Goal: Communication & Community: Participate in discussion

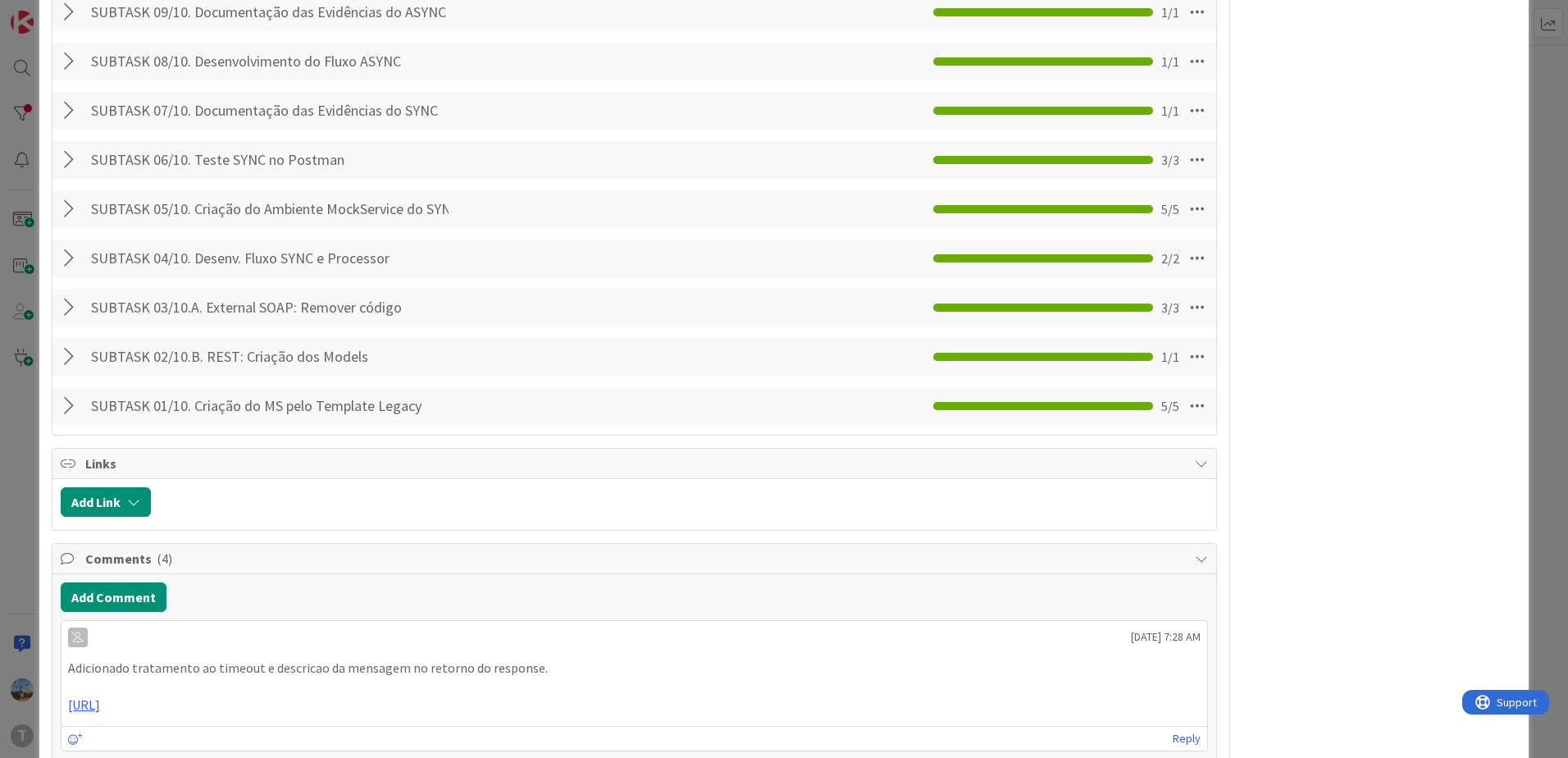
scroll to position [1640, 0]
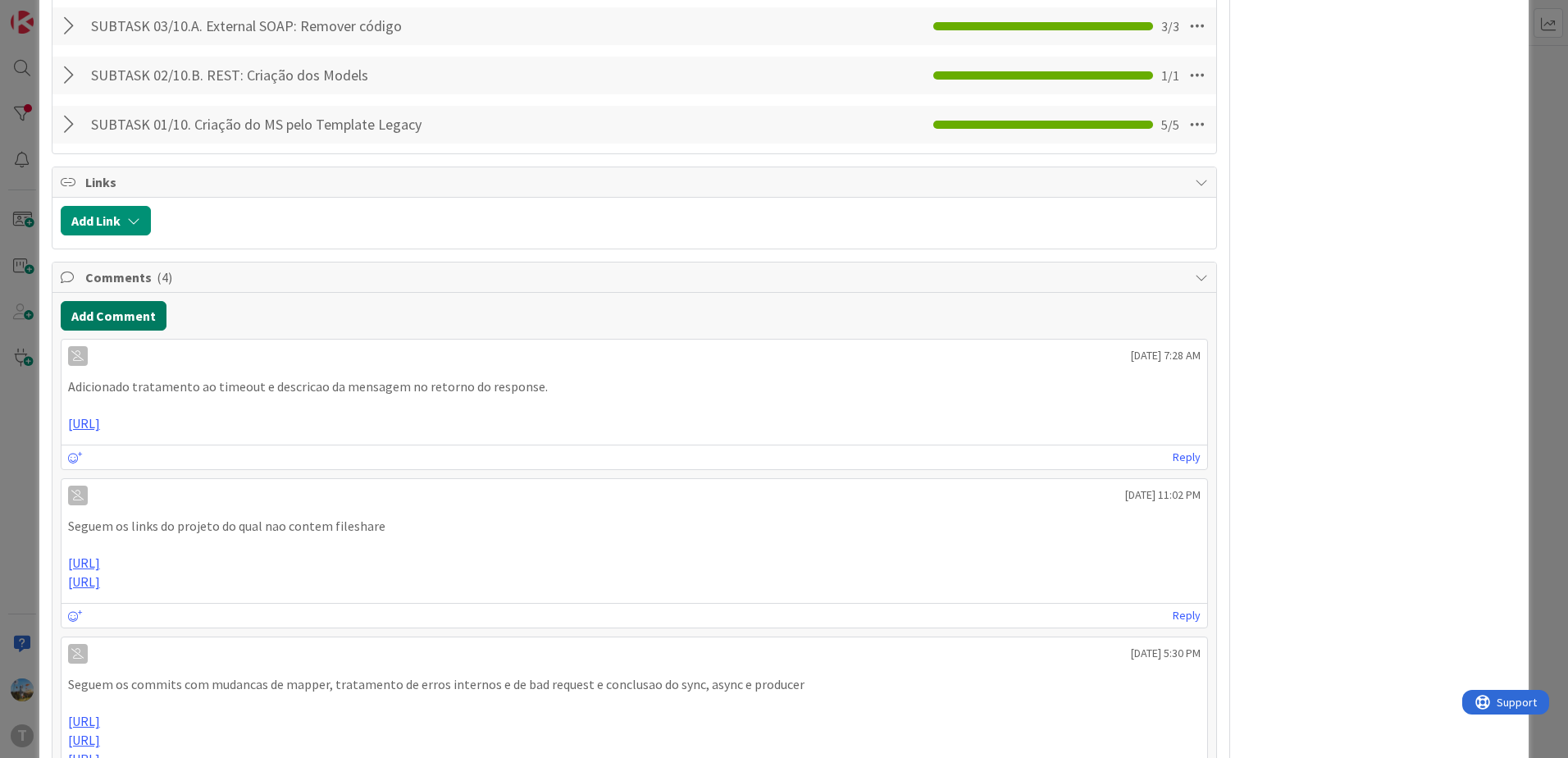
click at [114, 300] on button "Add Comment" at bounding box center [113, 315] width 106 height 29
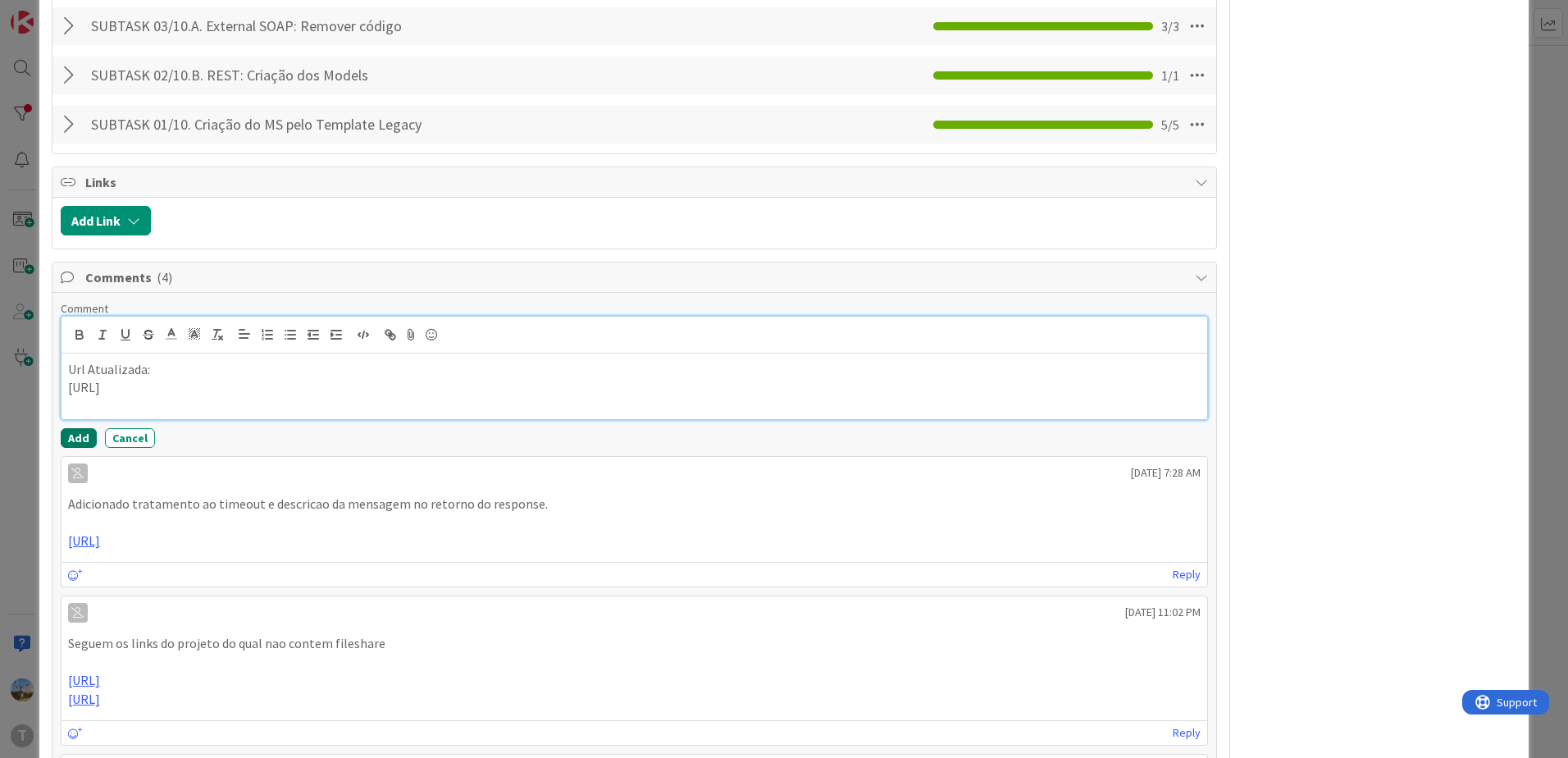
click at [88, 428] on button "Add" at bounding box center [78, 438] width 36 height 19
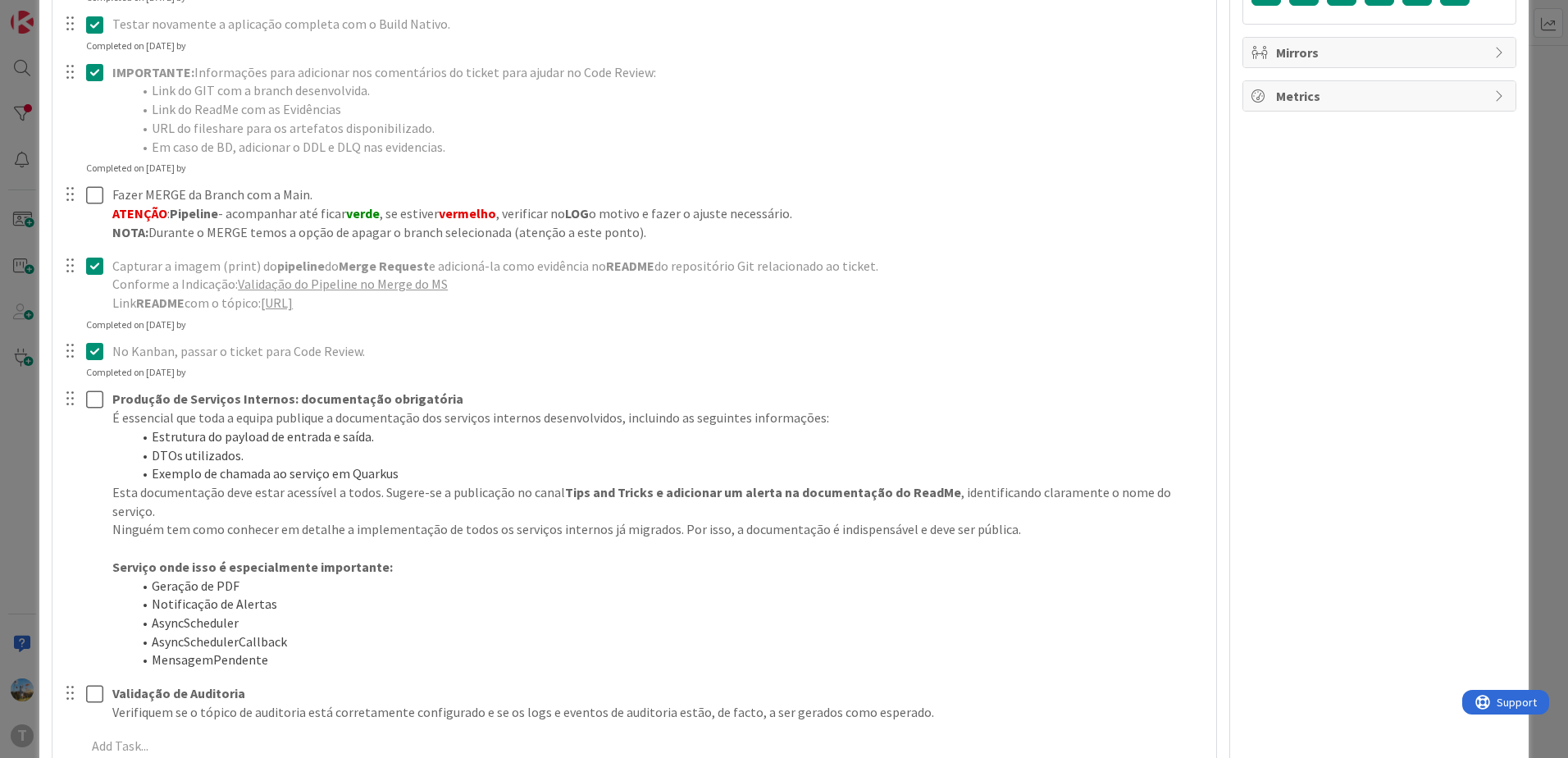
scroll to position [0, 0]
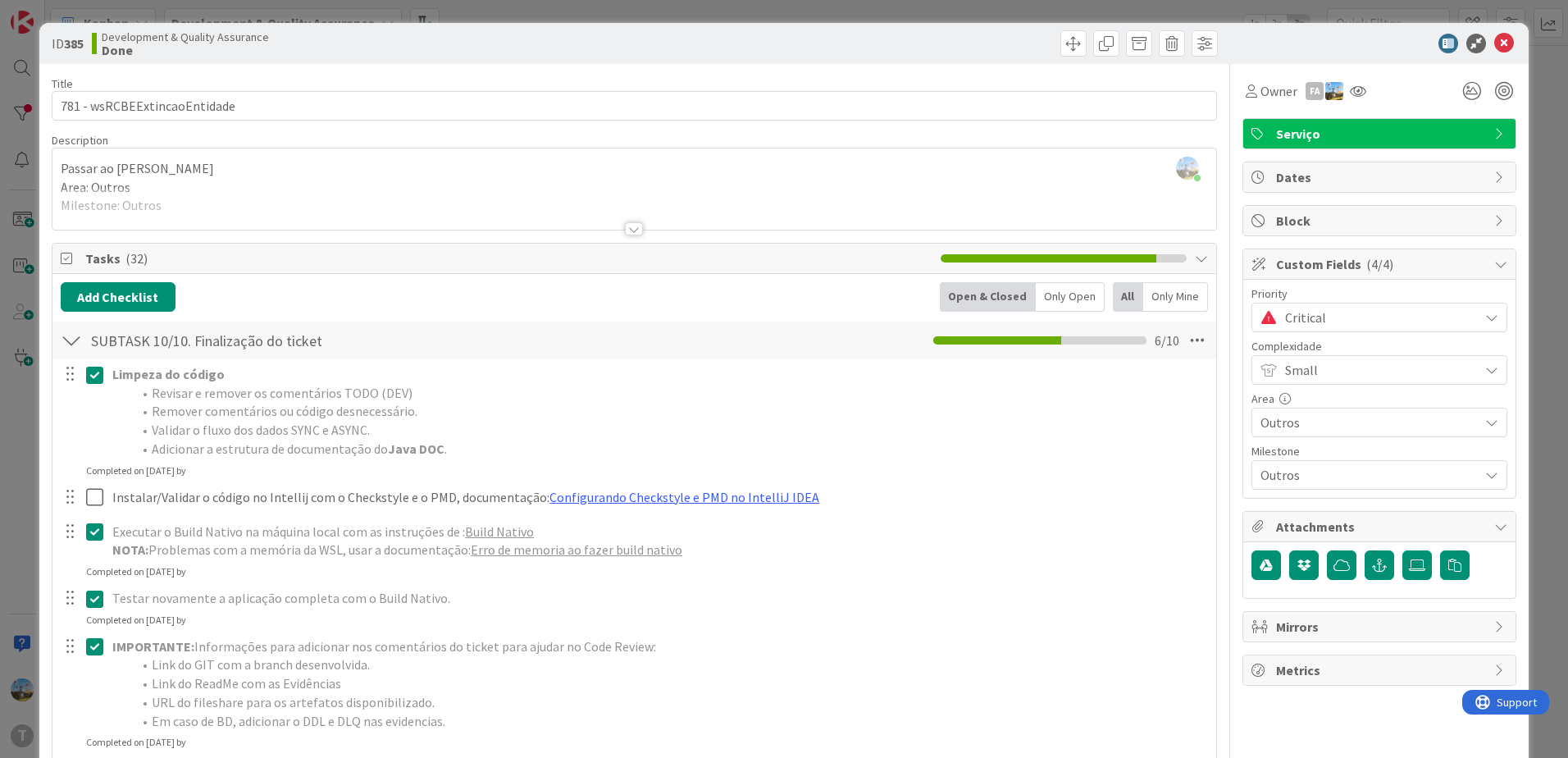
click at [1339, 313] on span "Critical" at bounding box center [1377, 318] width 185 height 23
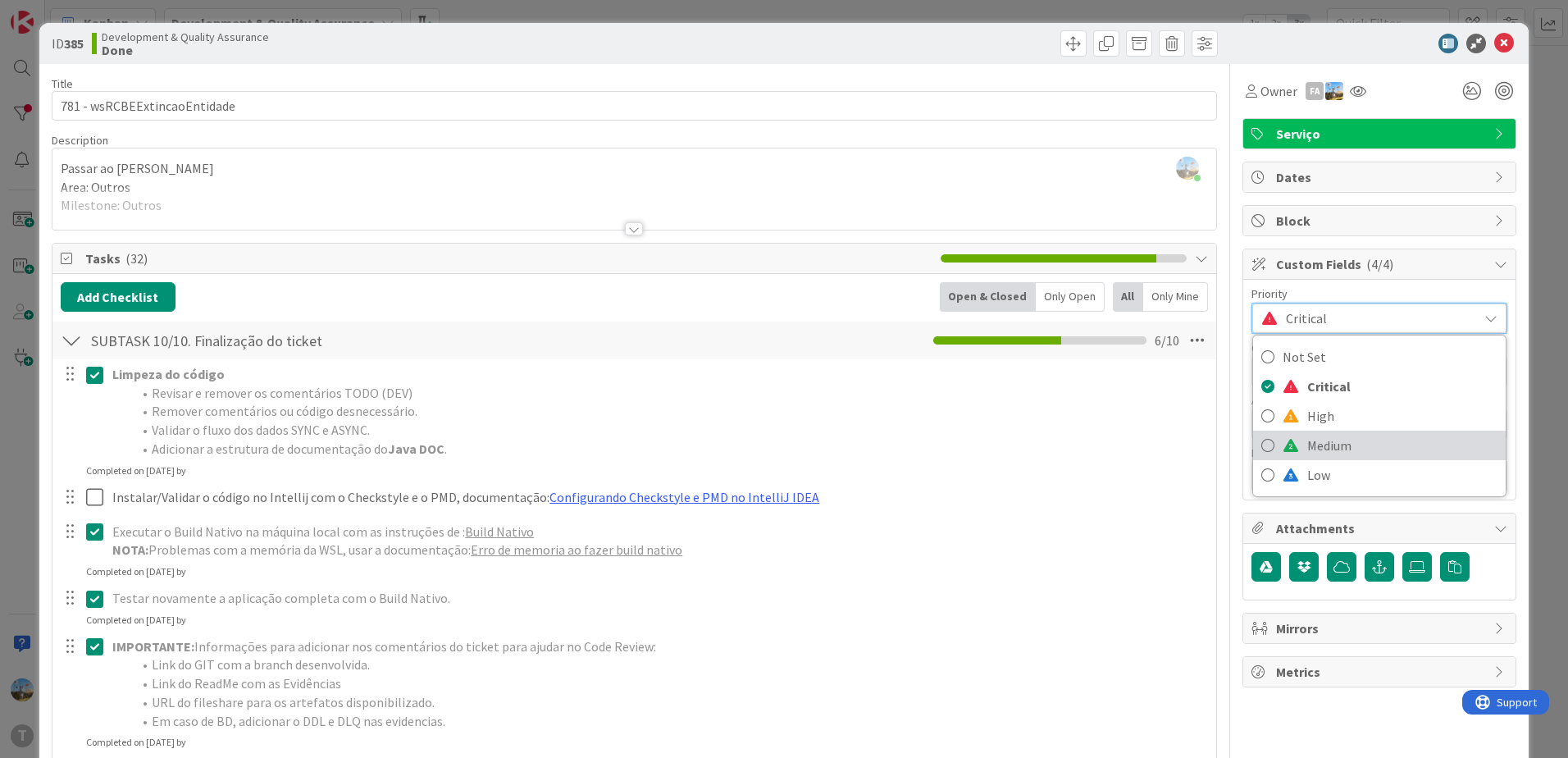
click at [1319, 439] on span "Medium" at bounding box center [1402, 445] width 190 height 24
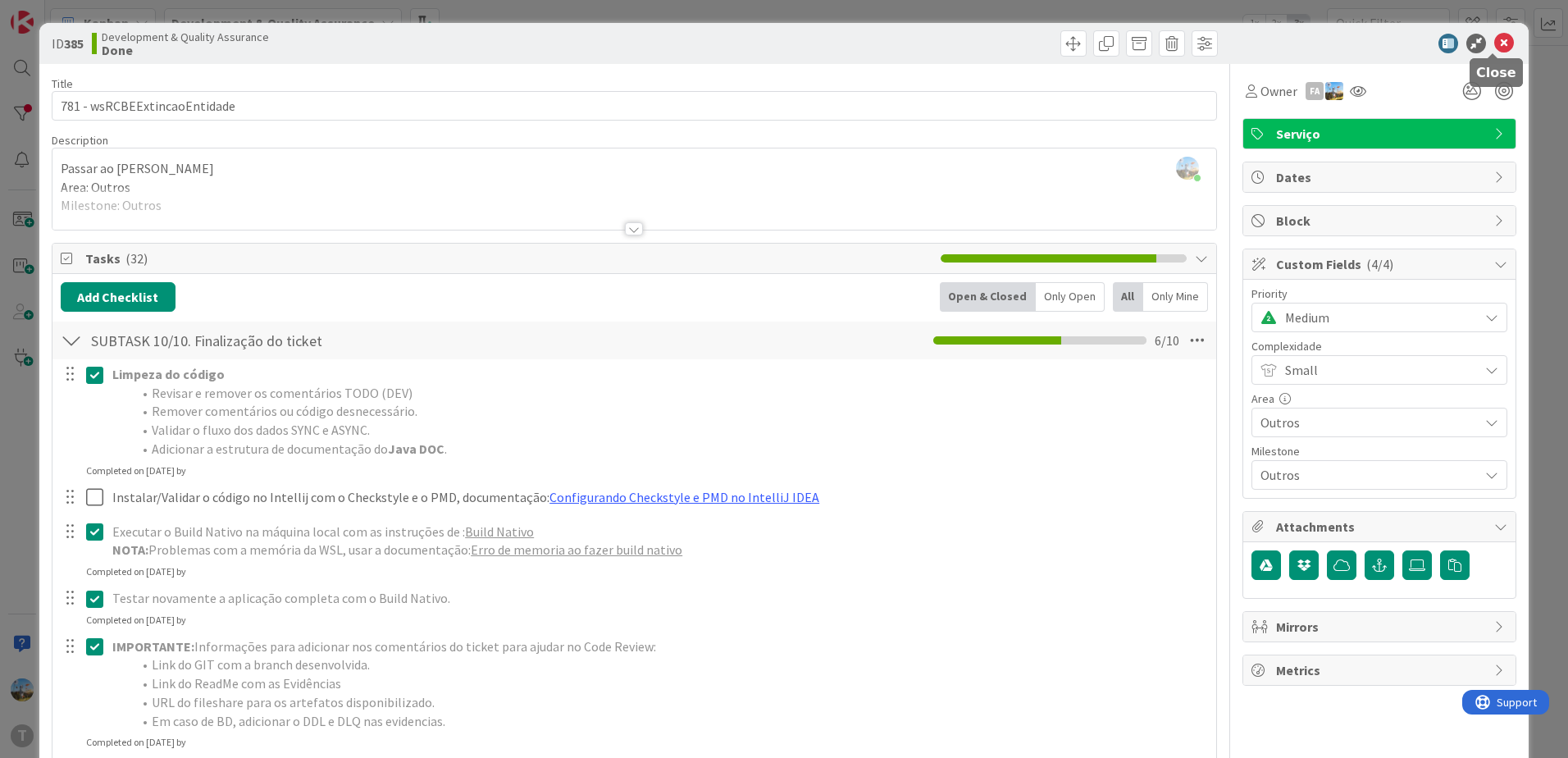
click at [1493, 46] on icon at bounding box center [1503, 44] width 19 height 19
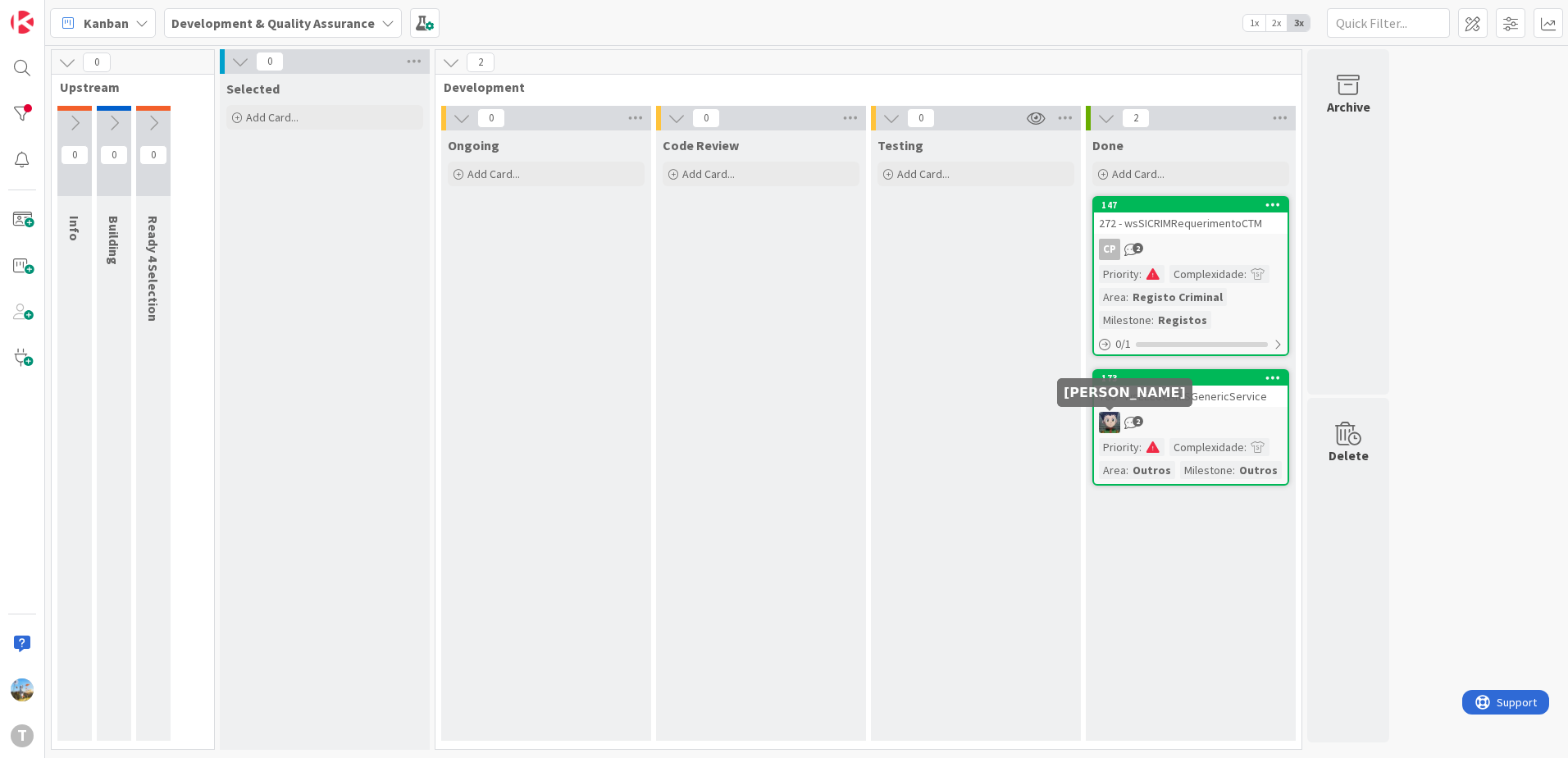
click at [1117, 424] on img at bounding box center [1110, 423] width 21 height 21
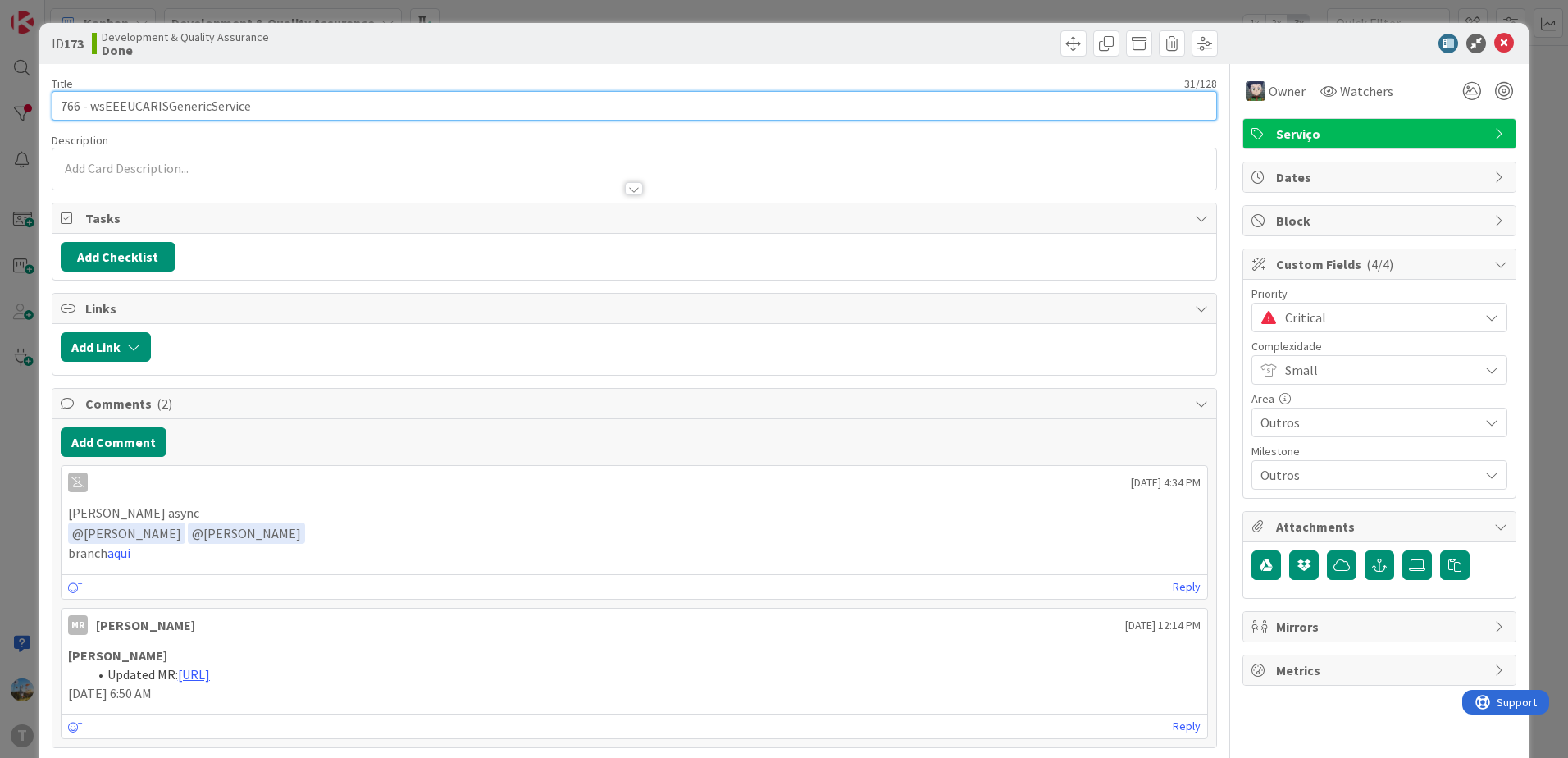
drag, startPoint x: 278, startPoint y: 108, endPoint x: 88, endPoint y: 110, distance: 190.0
click at [88, 110] on input "766 - wsEEEUCARISGenericService" at bounding box center [634, 106] width 1165 height 29
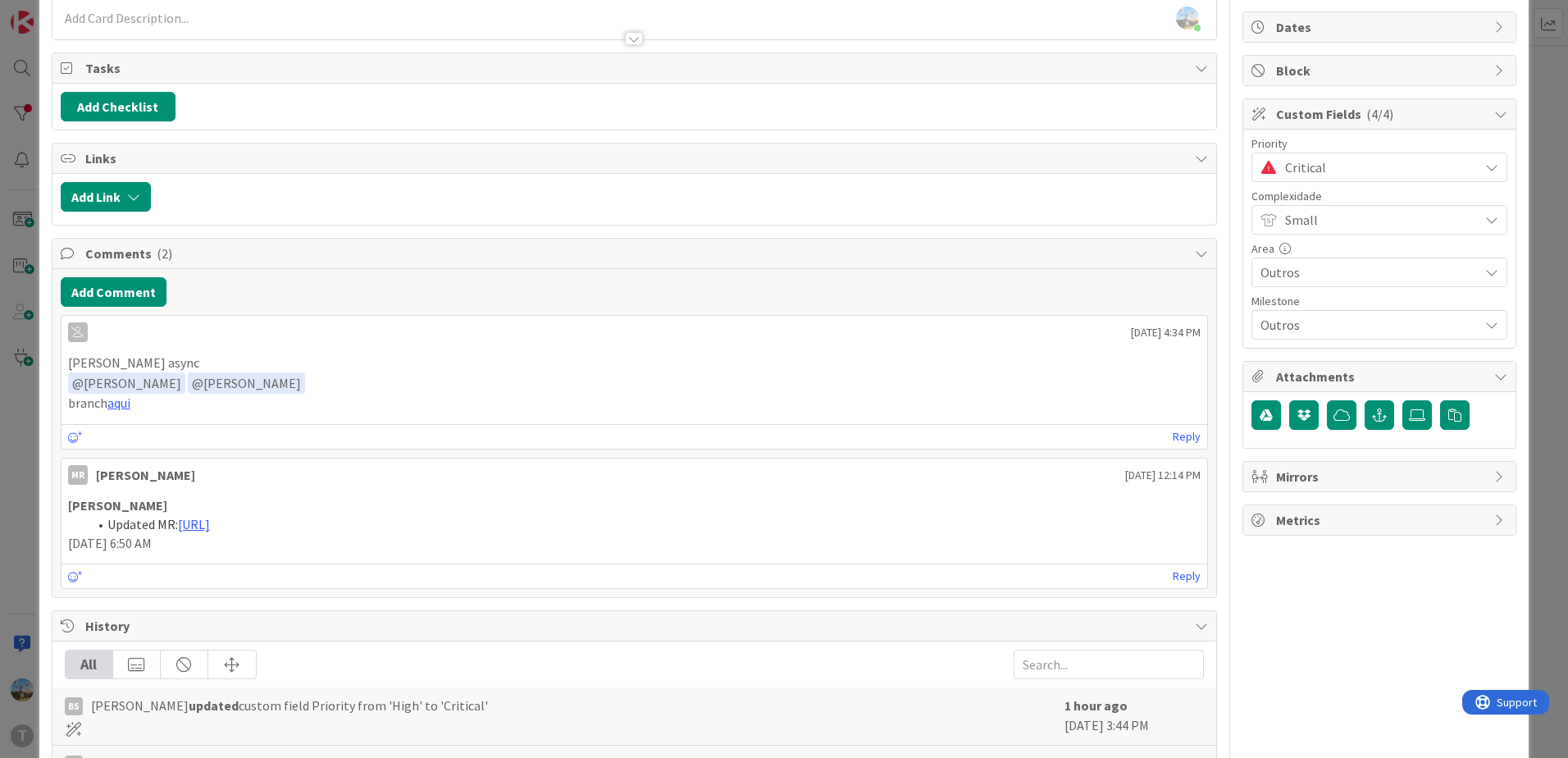
scroll to position [125, 0]
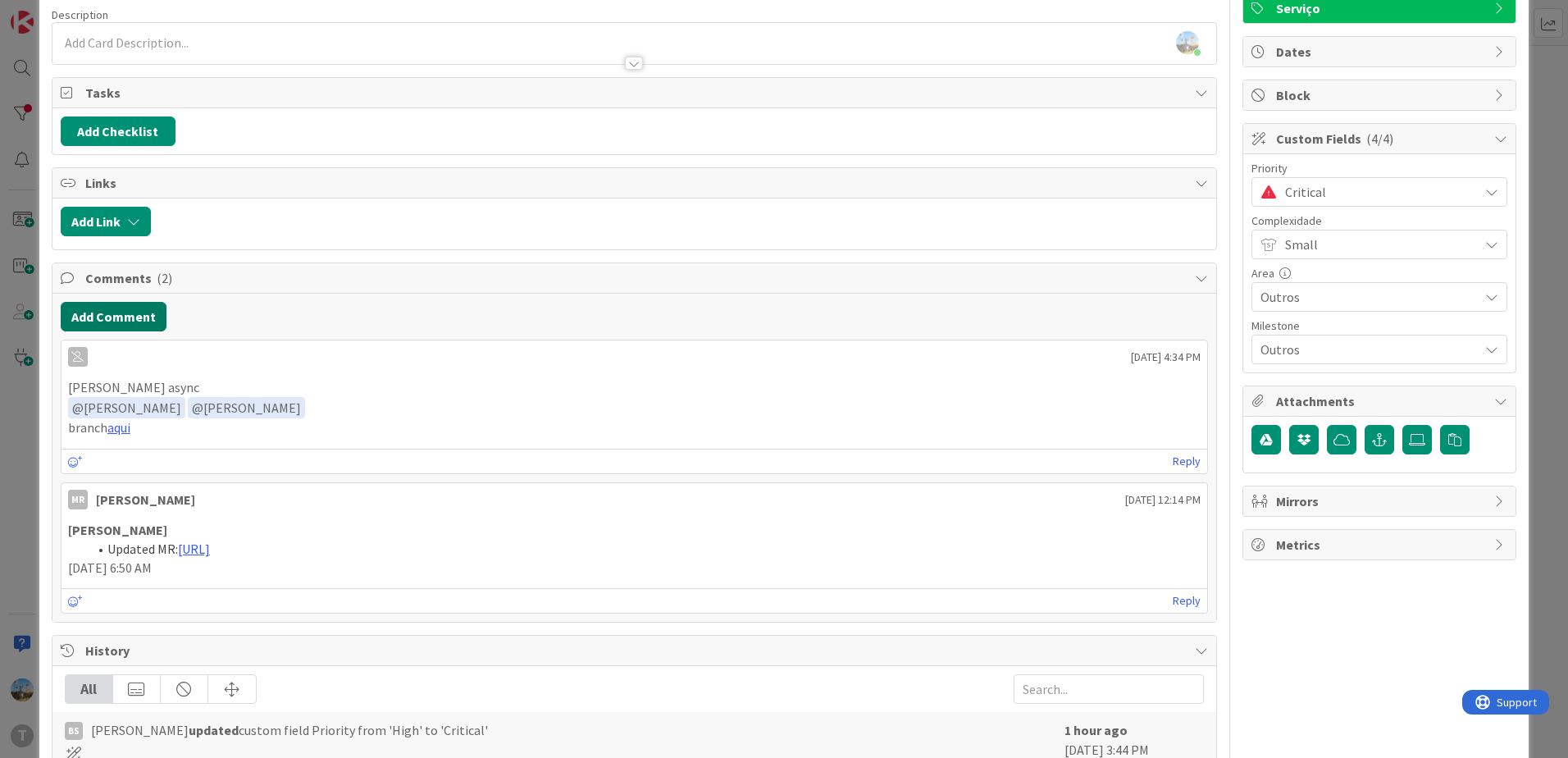
click at [117, 312] on button "Add Comment" at bounding box center [113, 316] width 106 height 29
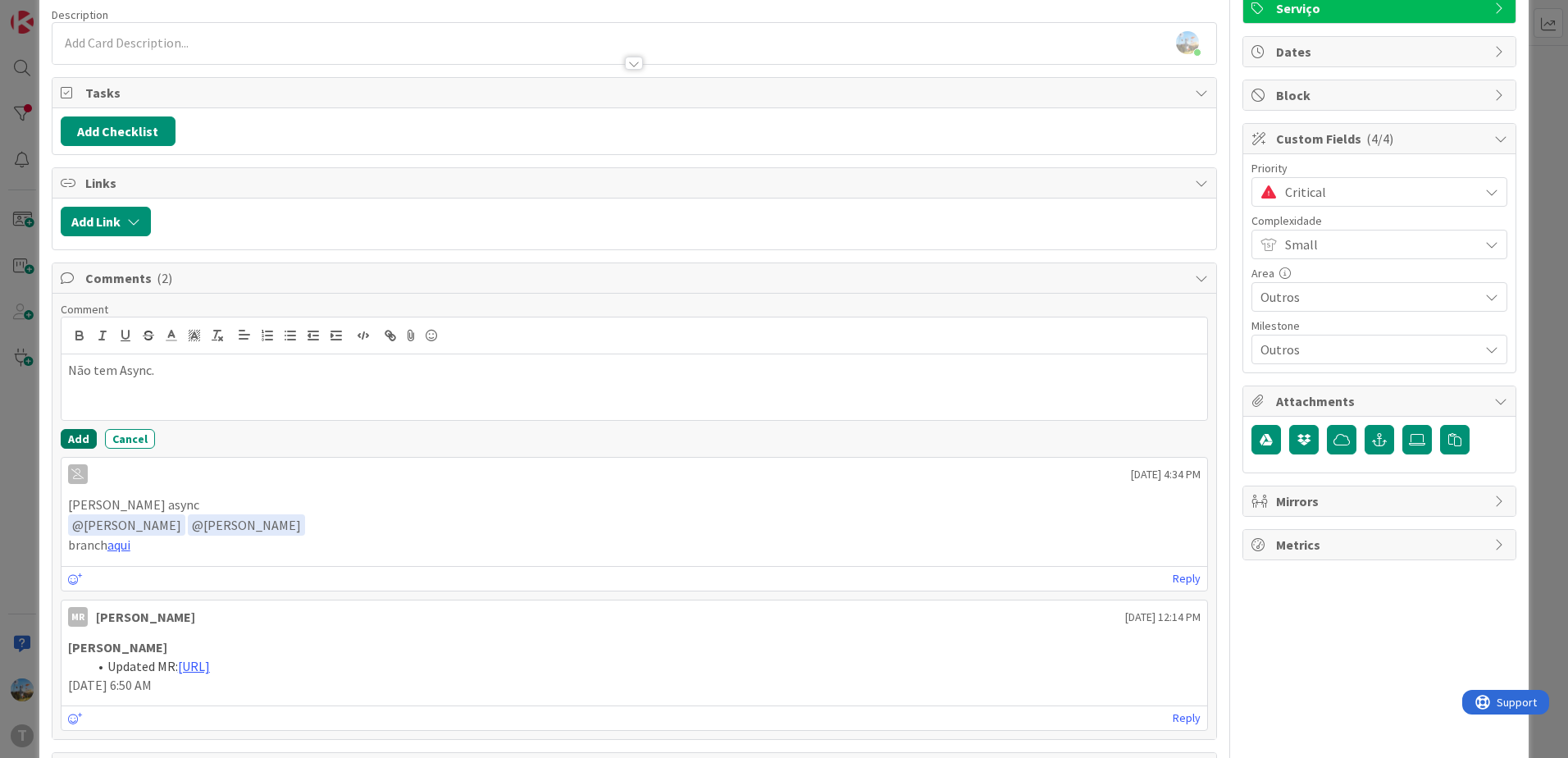
click at [70, 437] on button "Add" at bounding box center [78, 438] width 36 height 19
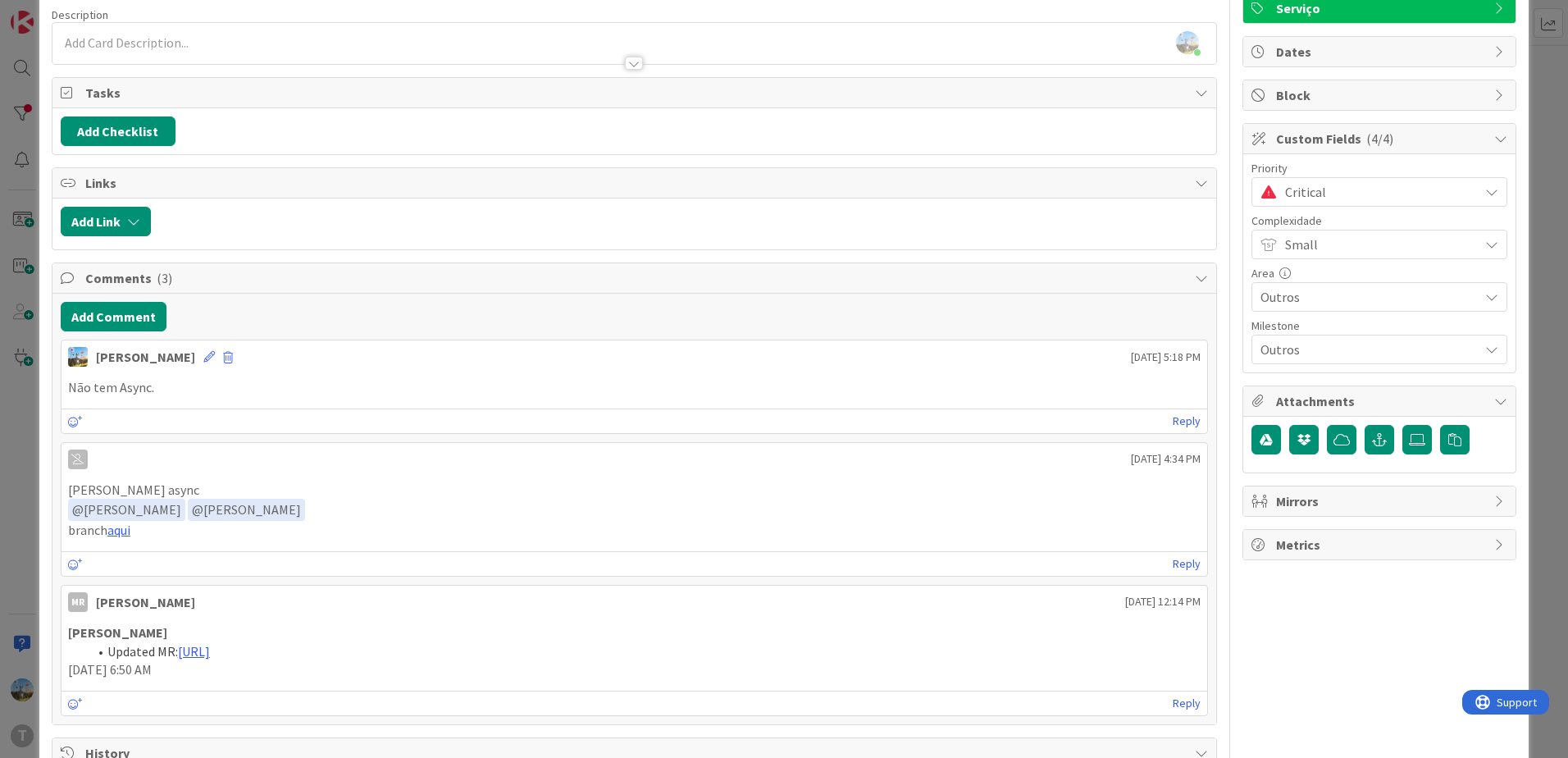
click at [1364, 178] on div "Critical" at bounding box center [1379, 192] width 256 height 29
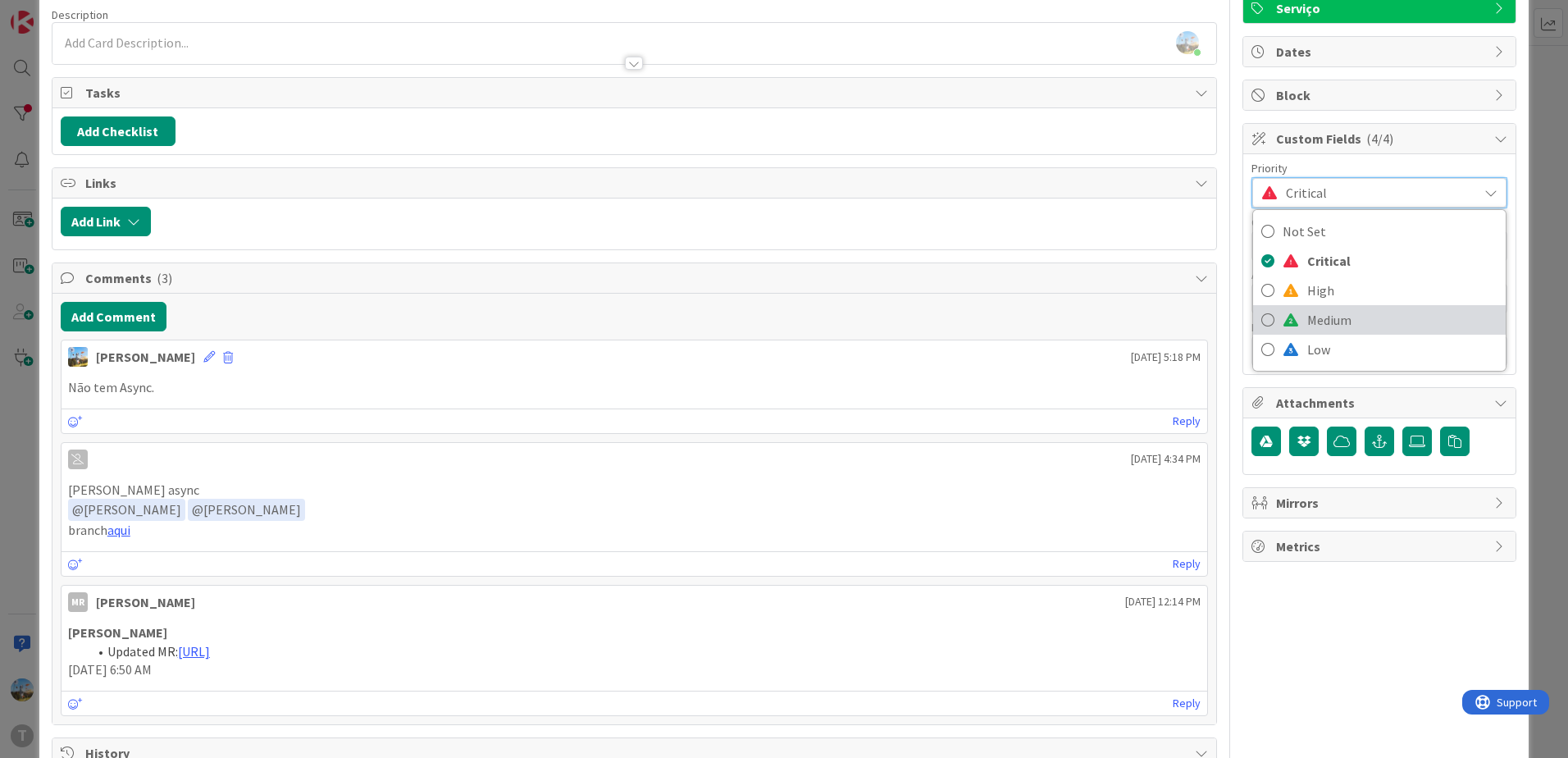
click at [1349, 319] on span "Medium" at bounding box center [1402, 319] width 190 height 24
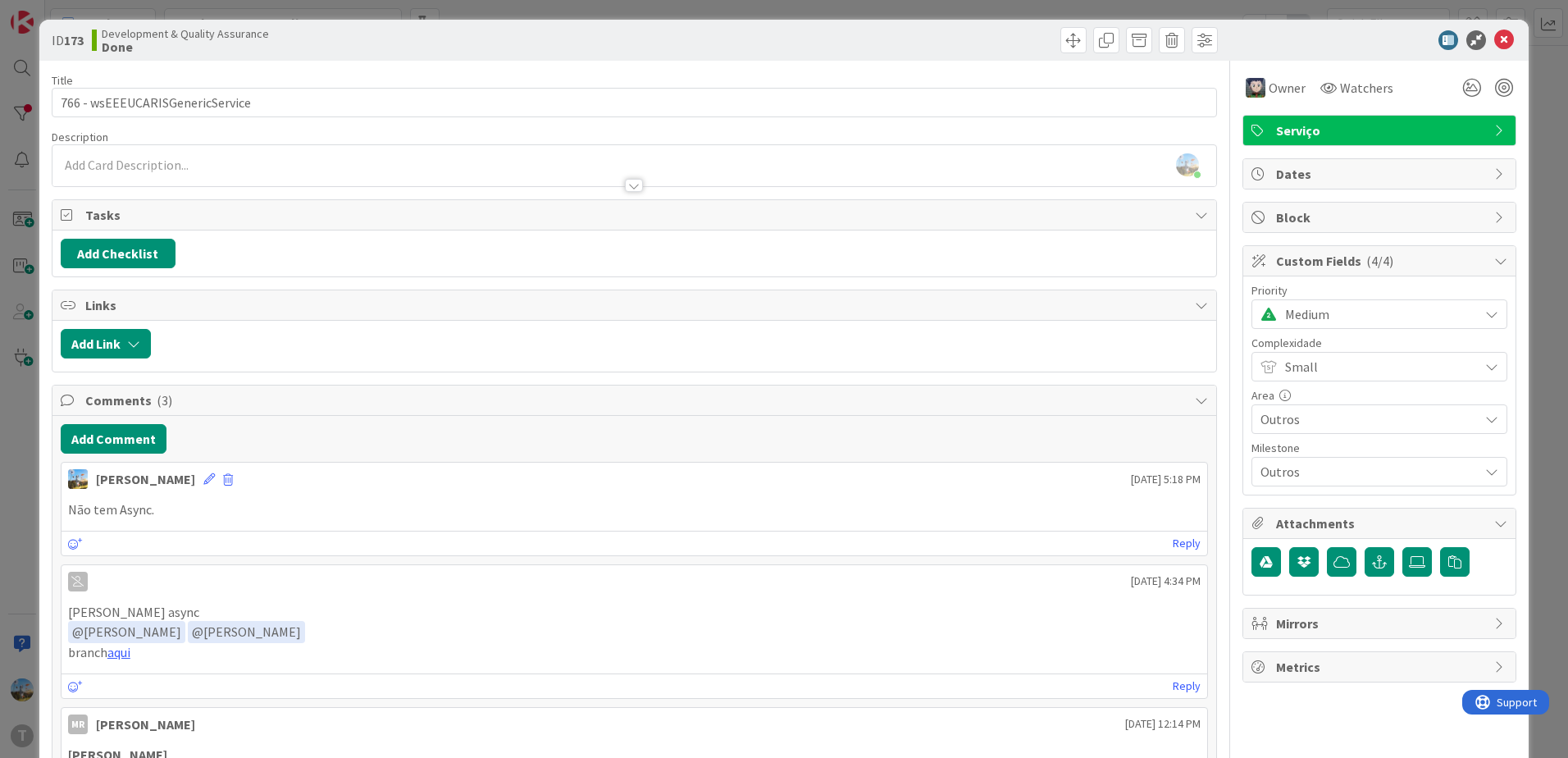
scroll to position [0, 0]
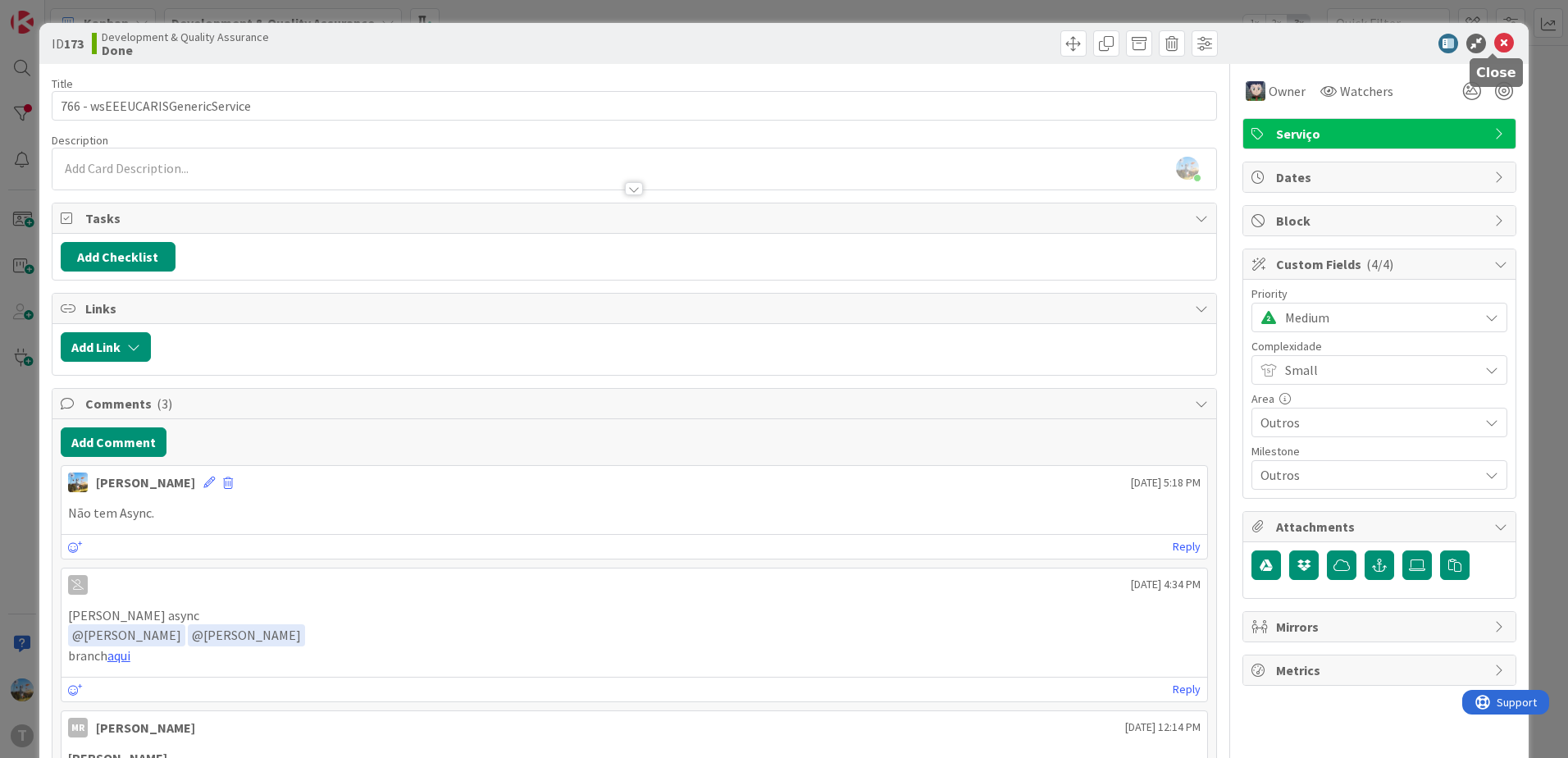
click at [1493, 46] on icon at bounding box center [1503, 44] width 19 height 19
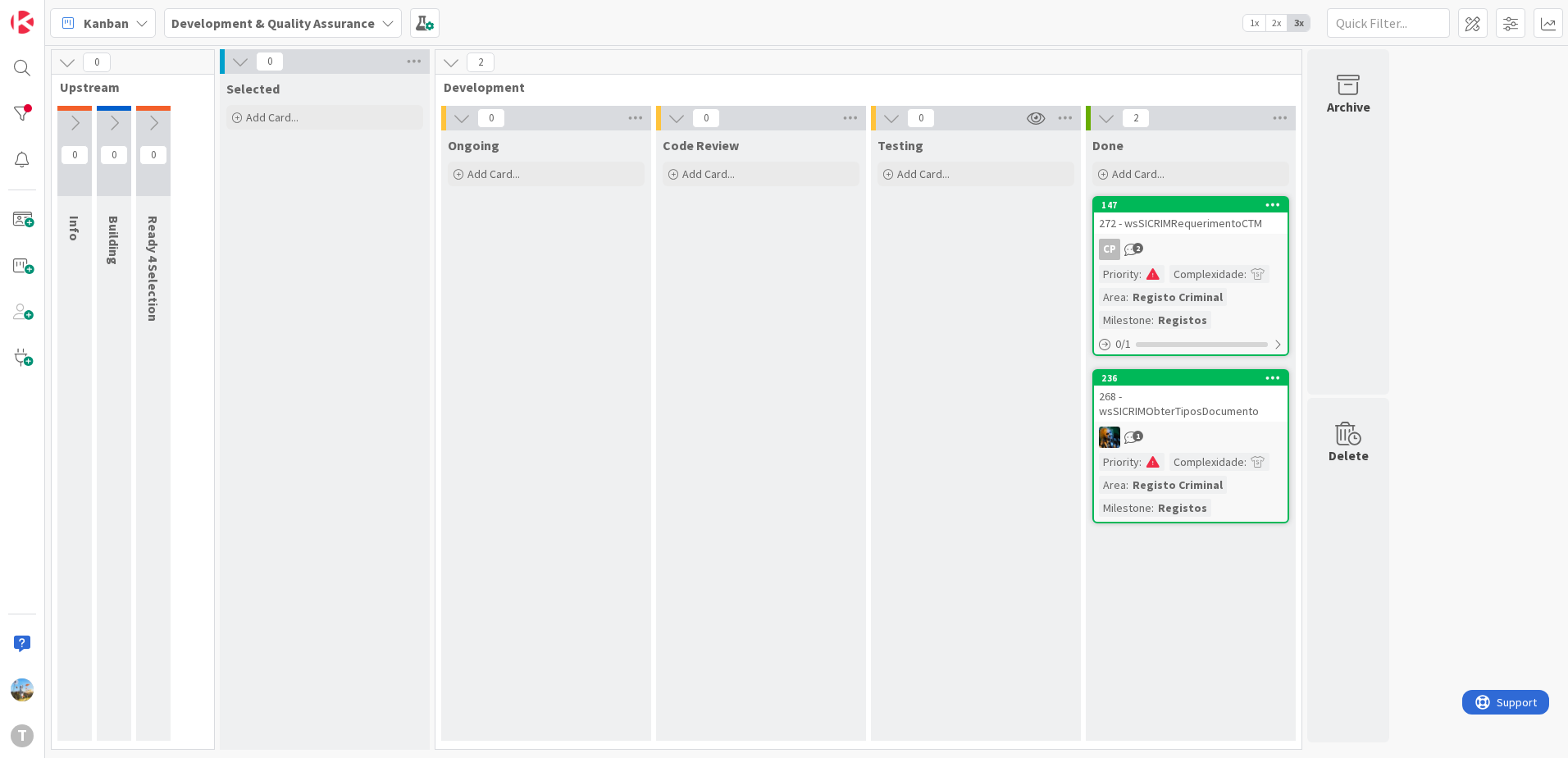
click at [1194, 426] on div "1" at bounding box center [1191, 437] width 194 height 21
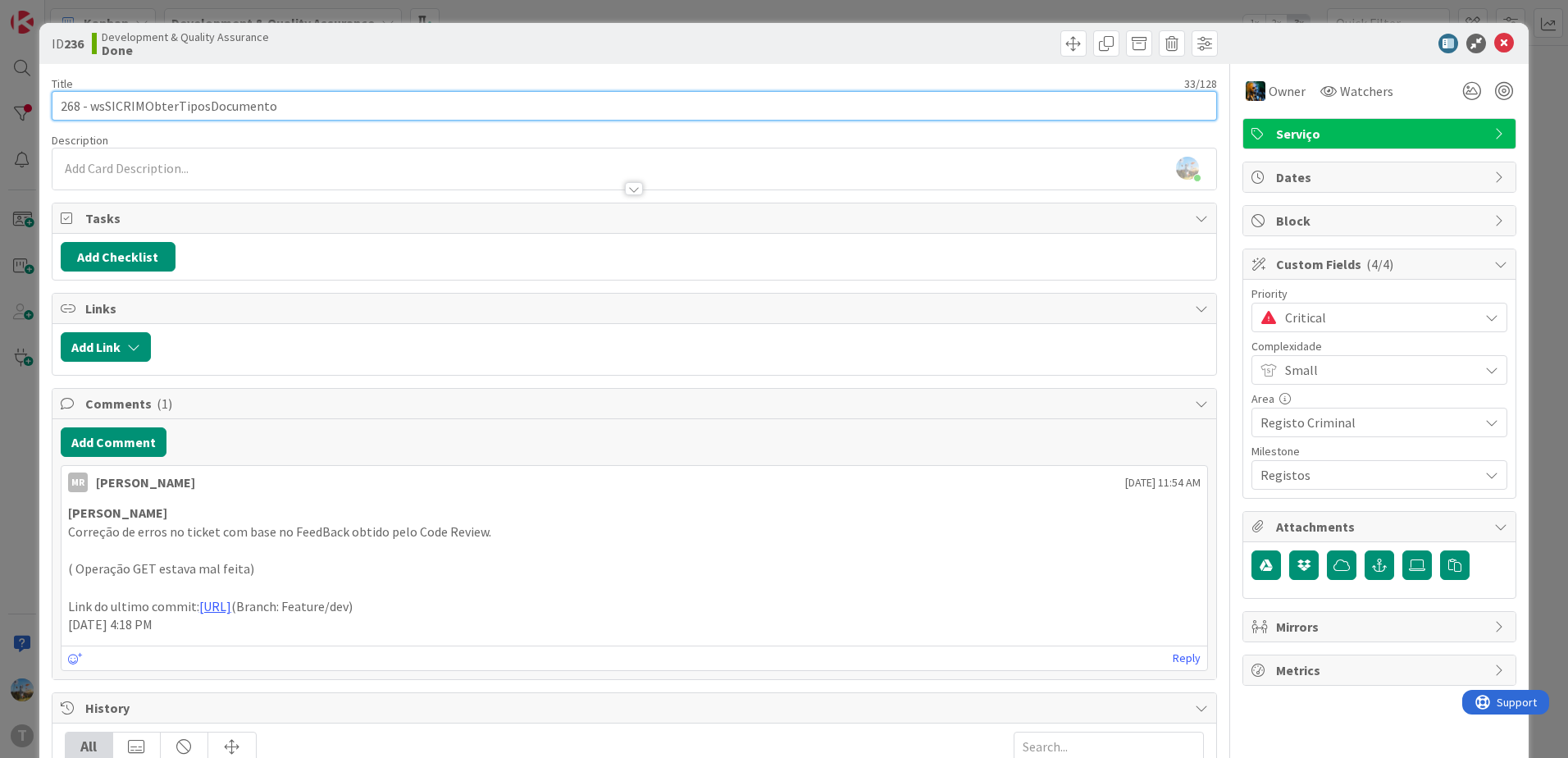
drag, startPoint x: 285, startPoint y: 104, endPoint x: 88, endPoint y: 104, distance: 197.0
click at [88, 104] on input "268 - wsSICRIMObterTiposDocumento" at bounding box center [634, 106] width 1165 height 29
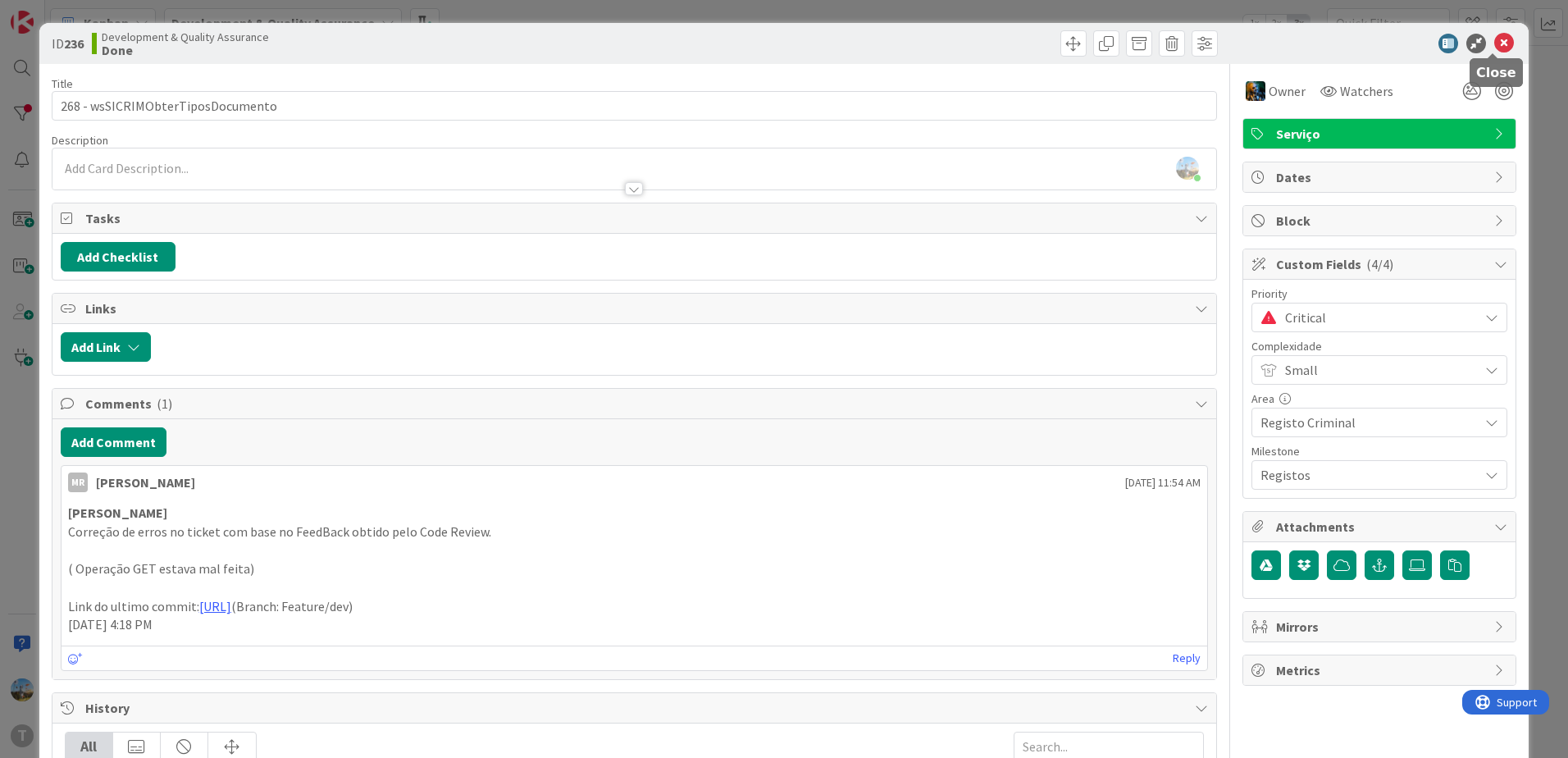
click at [1493, 40] on icon at bounding box center [1503, 44] width 19 height 19
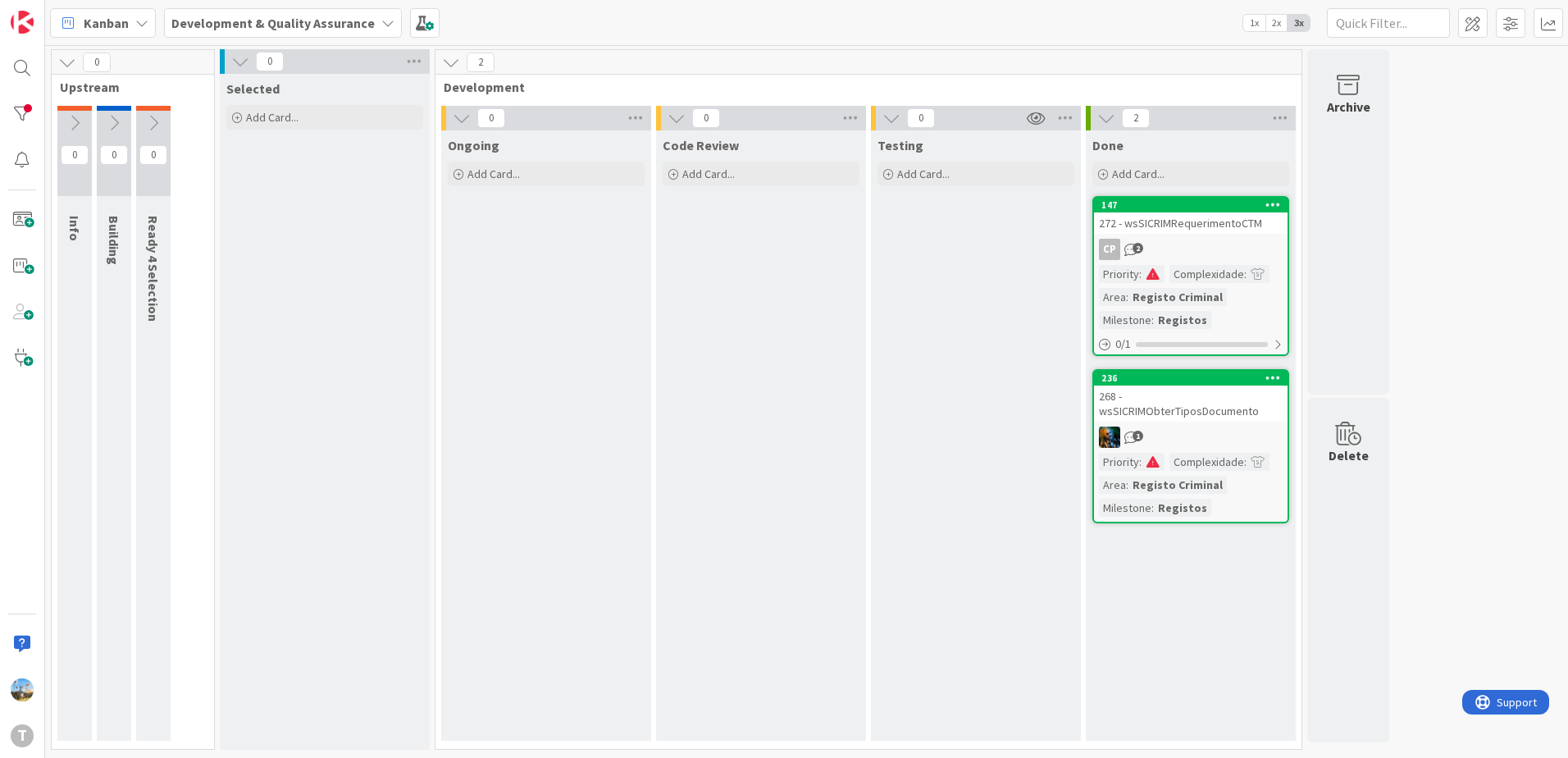
click at [1174, 426] on div "1" at bounding box center [1191, 437] width 194 height 21
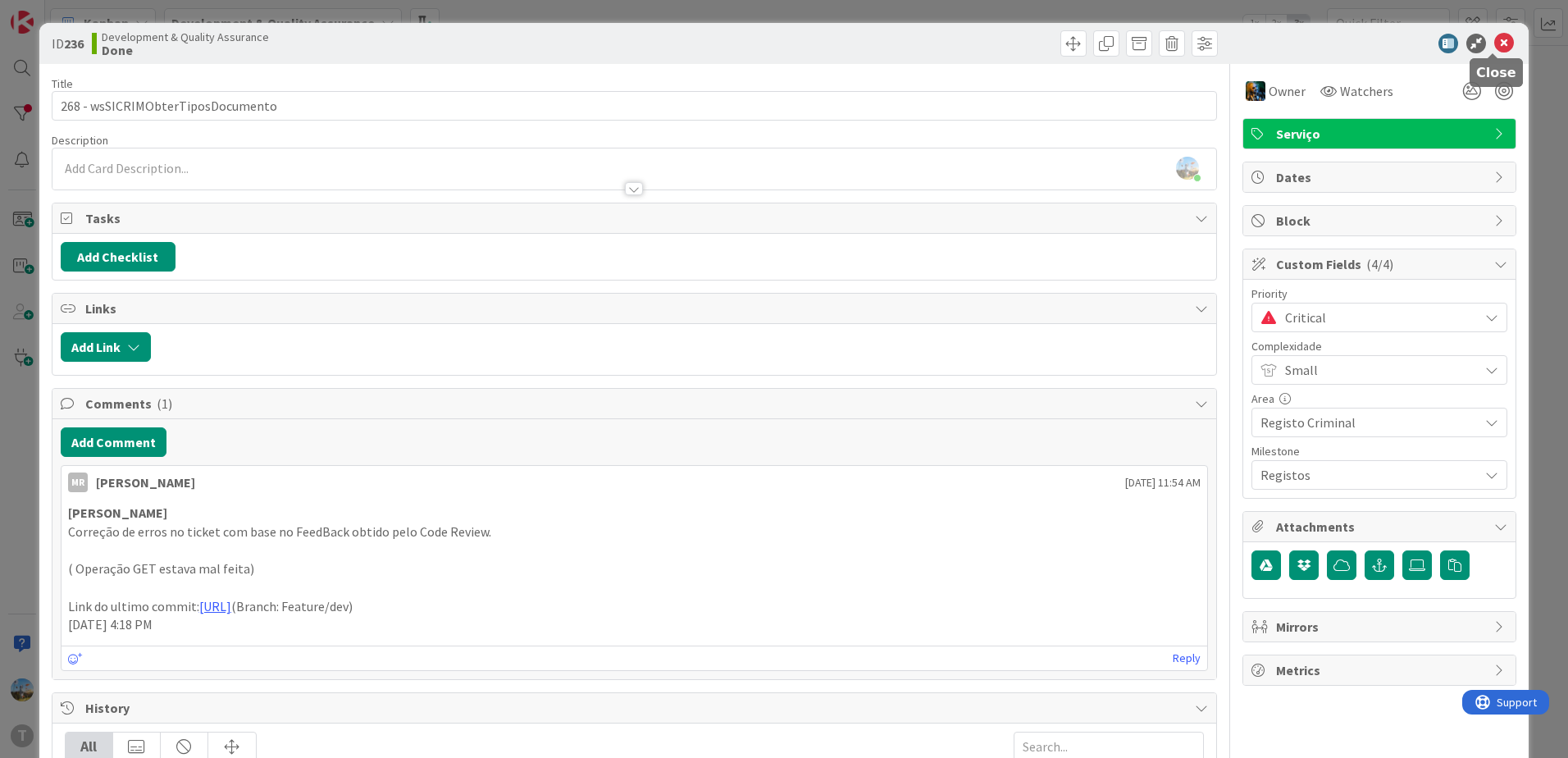
click at [1493, 43] on icon at bounding box center [1503, 44] width 19 height 19
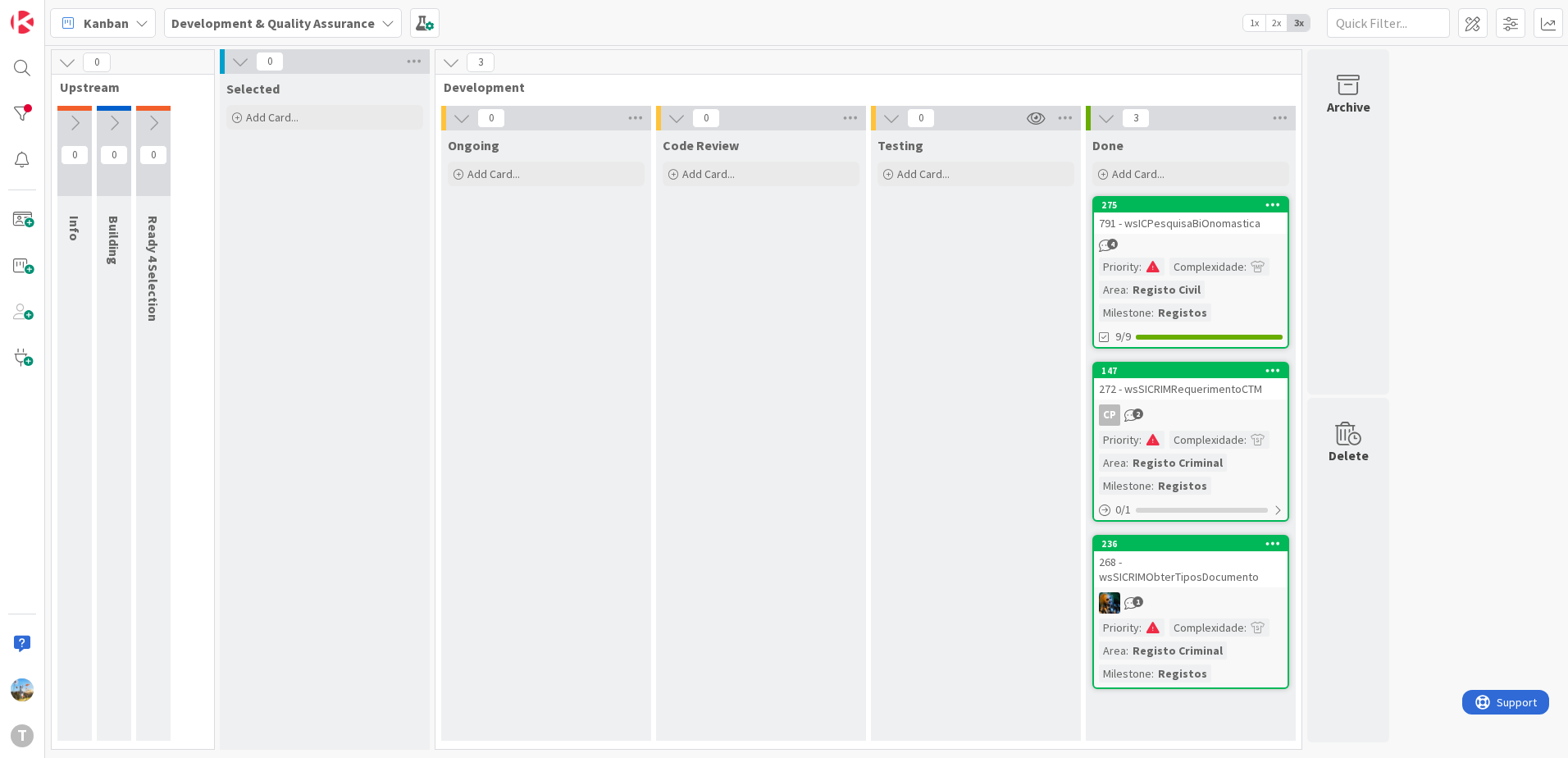
click at [1208, 293] on div "Priority : Complexidade : Area : Registo Civil Milestone : Registos" at bounding box center [1191, 290] width 184 height 64
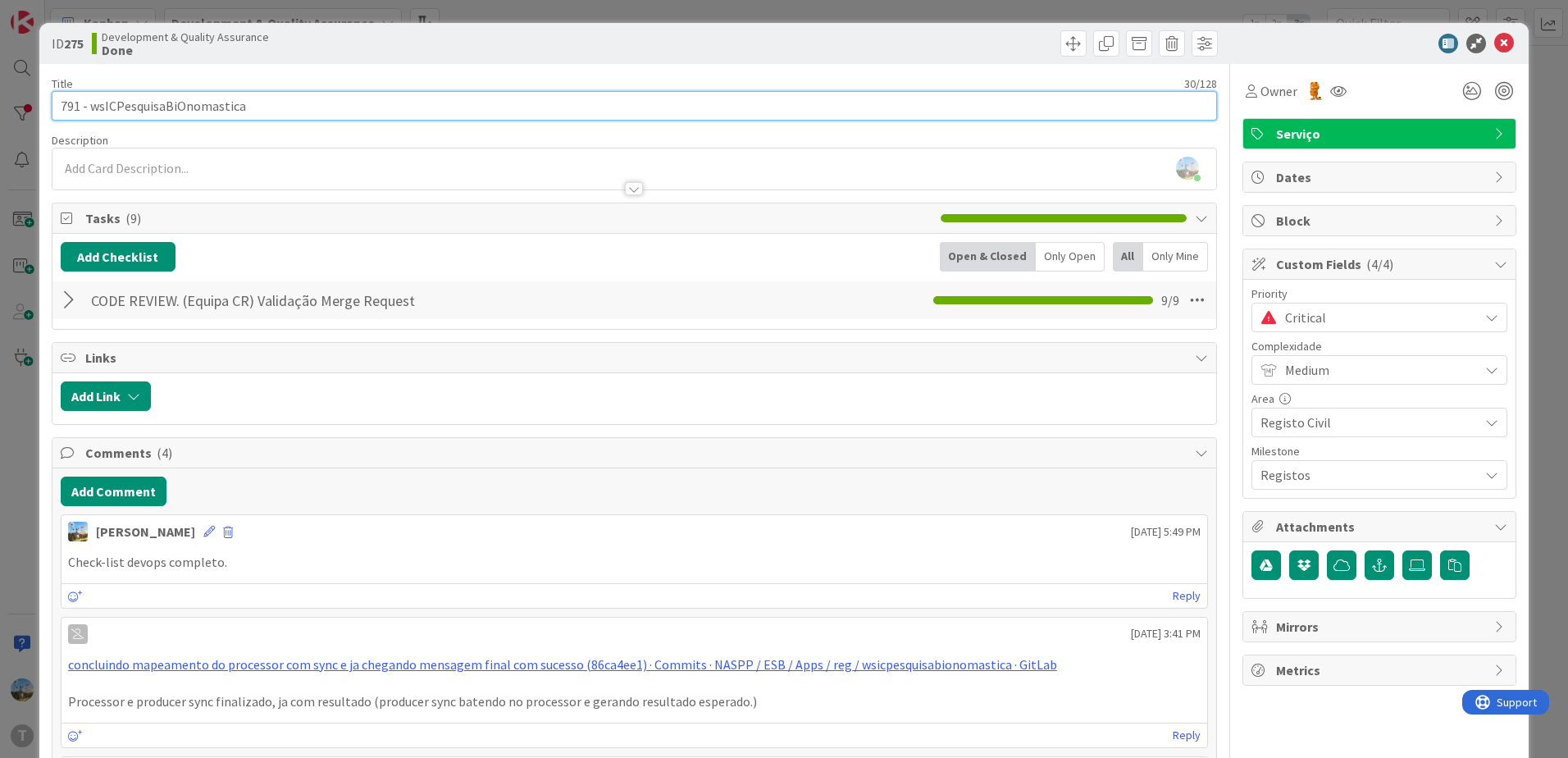
drag, startPoint x: 276, startPoint y: 110, endPoint x: 89, endPoint y: 108, distance: 187.0
click at [89, 108] on input "791 - wsICPesquisaBiOnomastica" at bounding box center [634, 106] width 1165 height 29
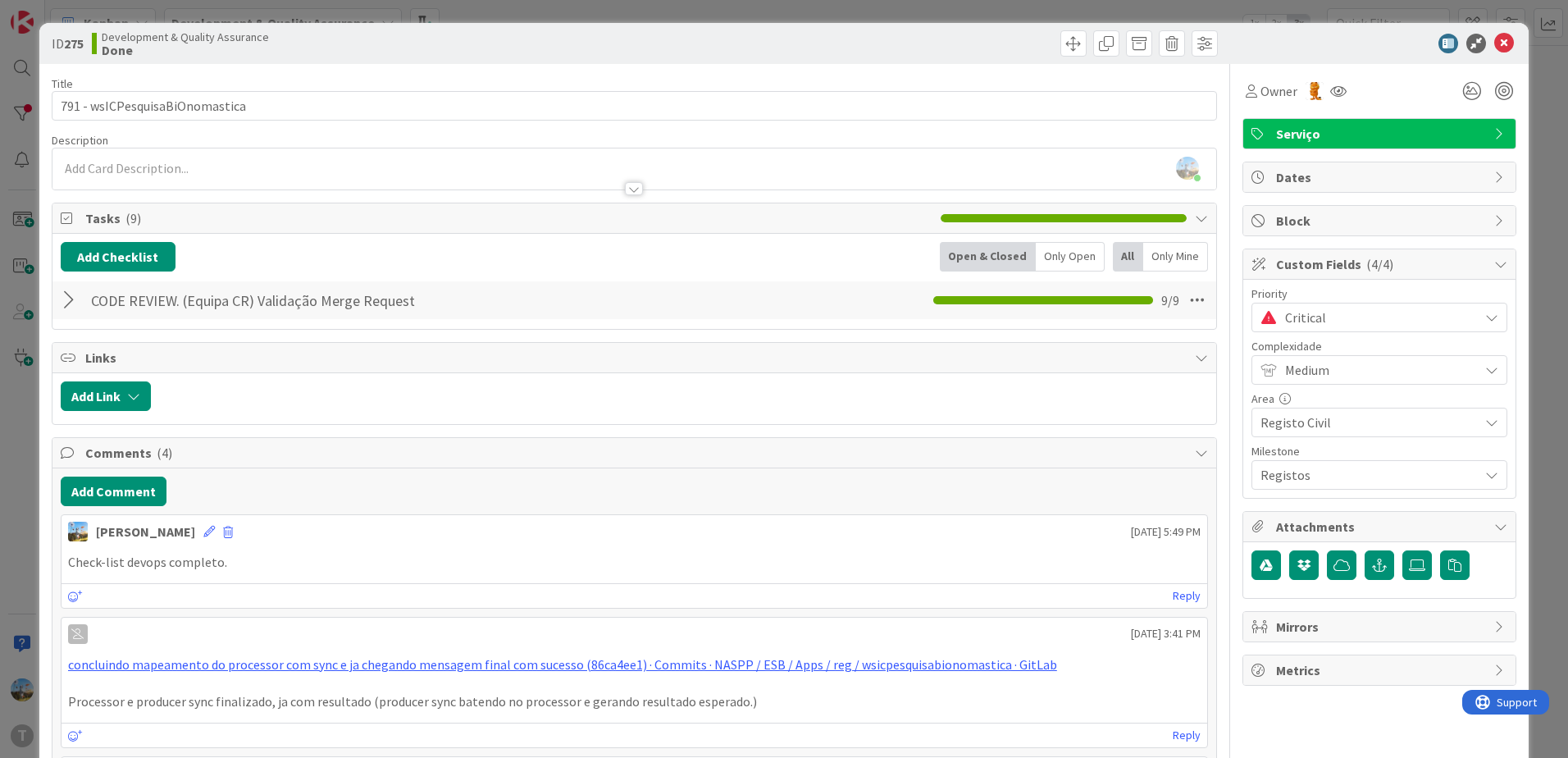
click at [30, 444] on div "ID 275 Development & Quality Assurance Done Title 30 / 128 791 - wsICPesquisaBi…" at bounding box center [784, 379] width 1568 height 758
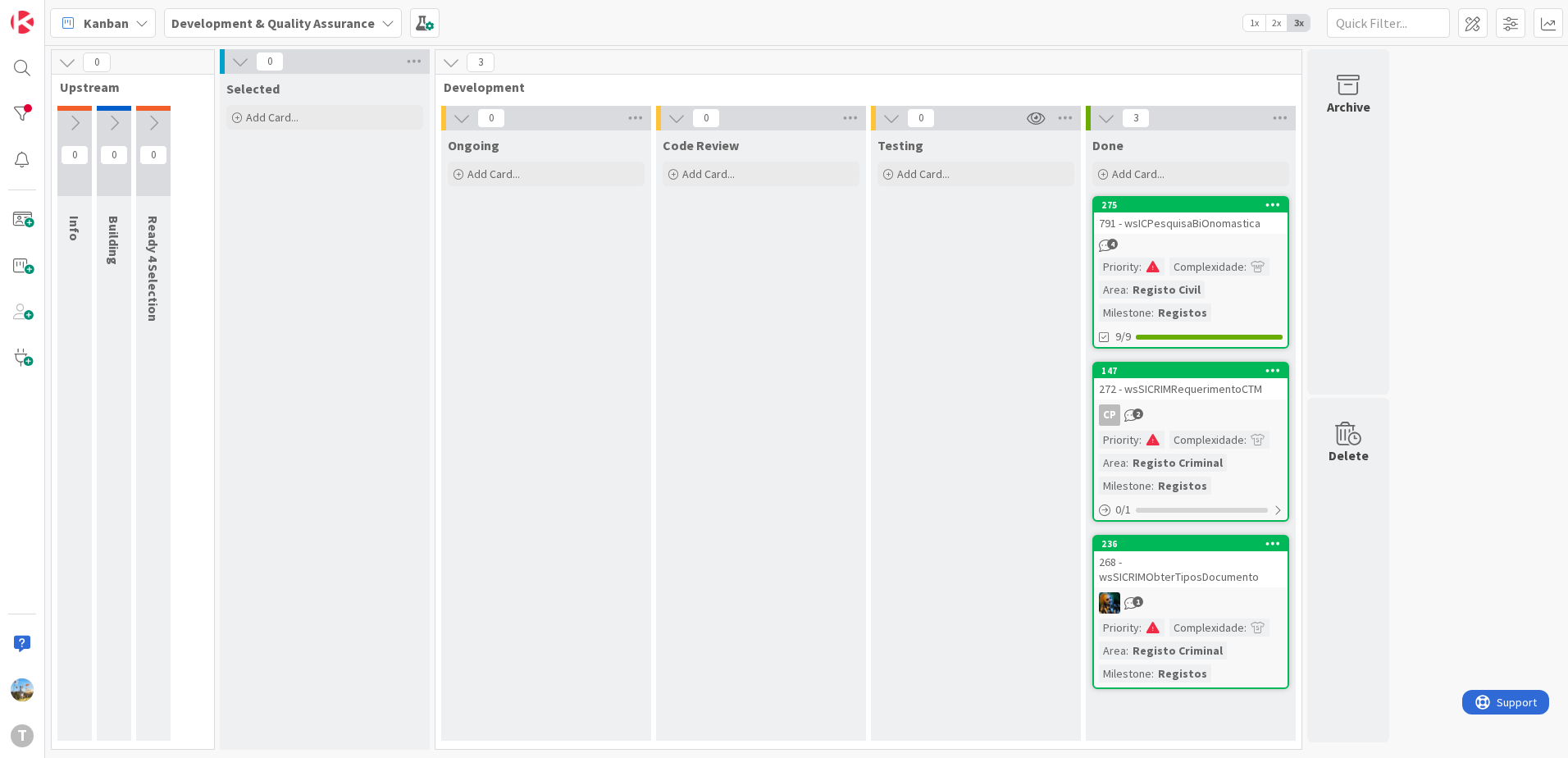
click at [1195, 592] on div "1" at bounding box center [1191, 603] width 194 height 21
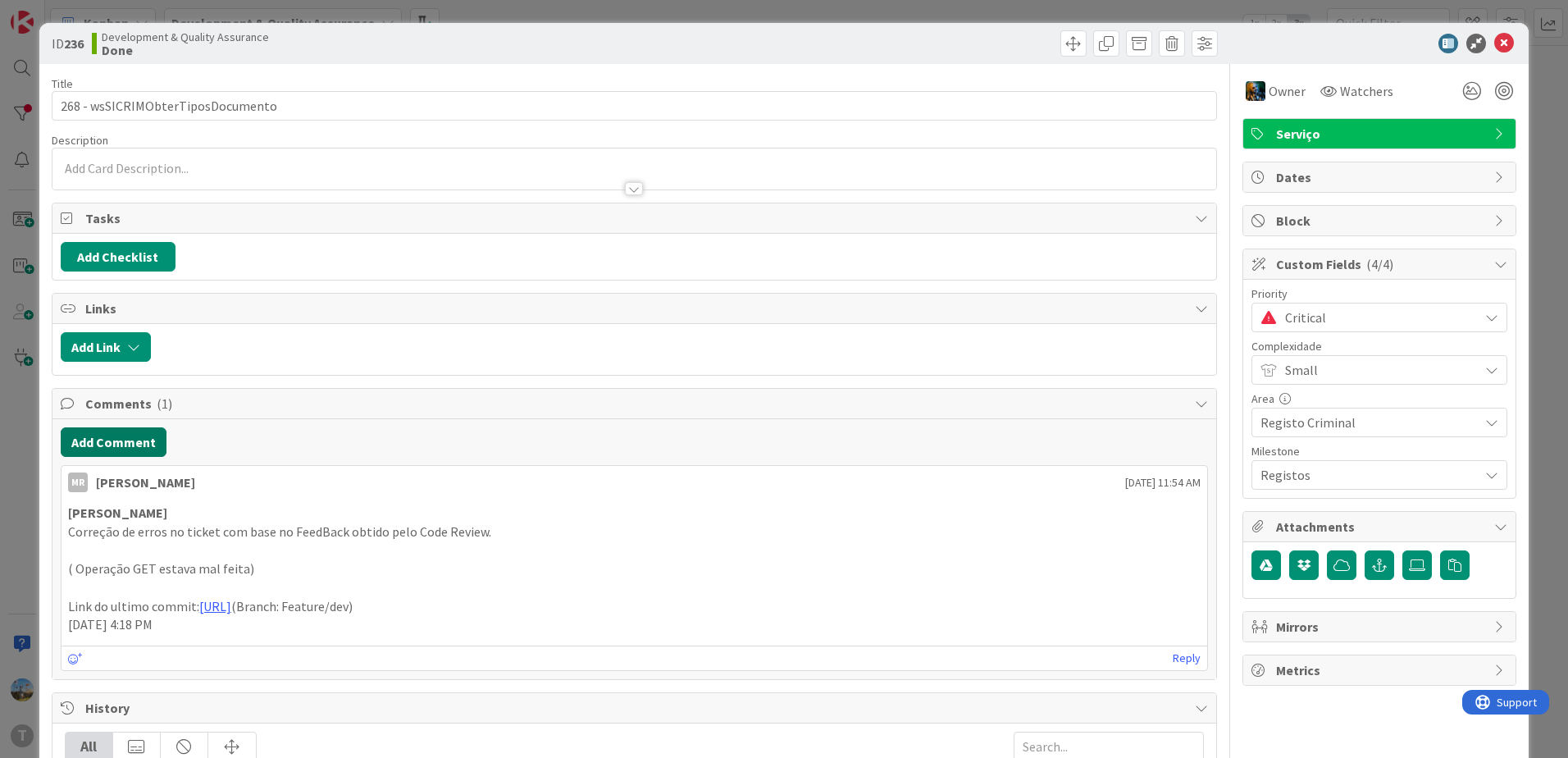
click at [141, 448] on button "Add Comment" at bounding box center [113, 442] width 106 height 29
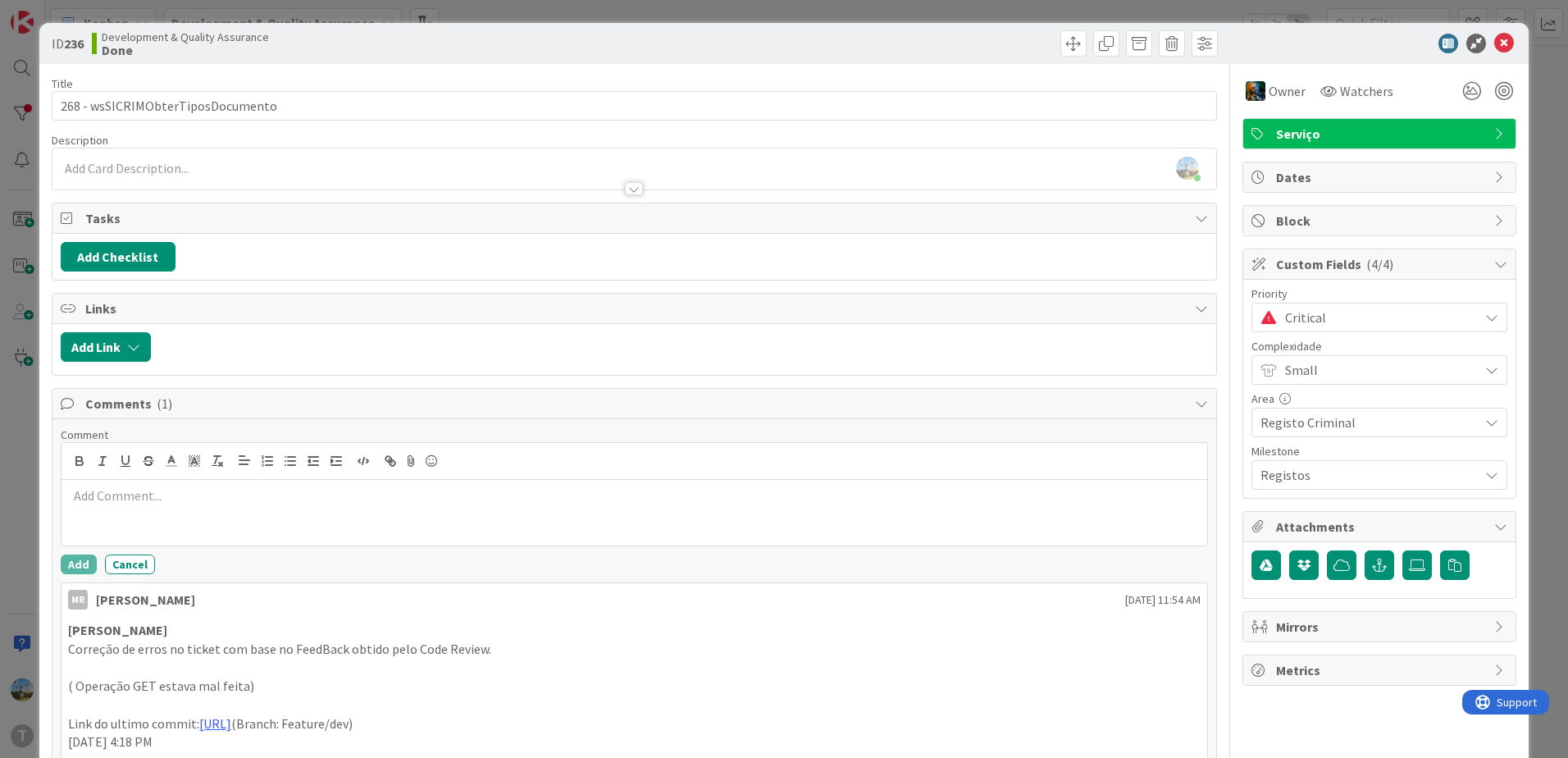
click at [233, 502] on p at bounding box center [634, 495] width 1132 height 18
click at [92, 560] on button "Add" at bounding box center [78, 564] width 36 height 19
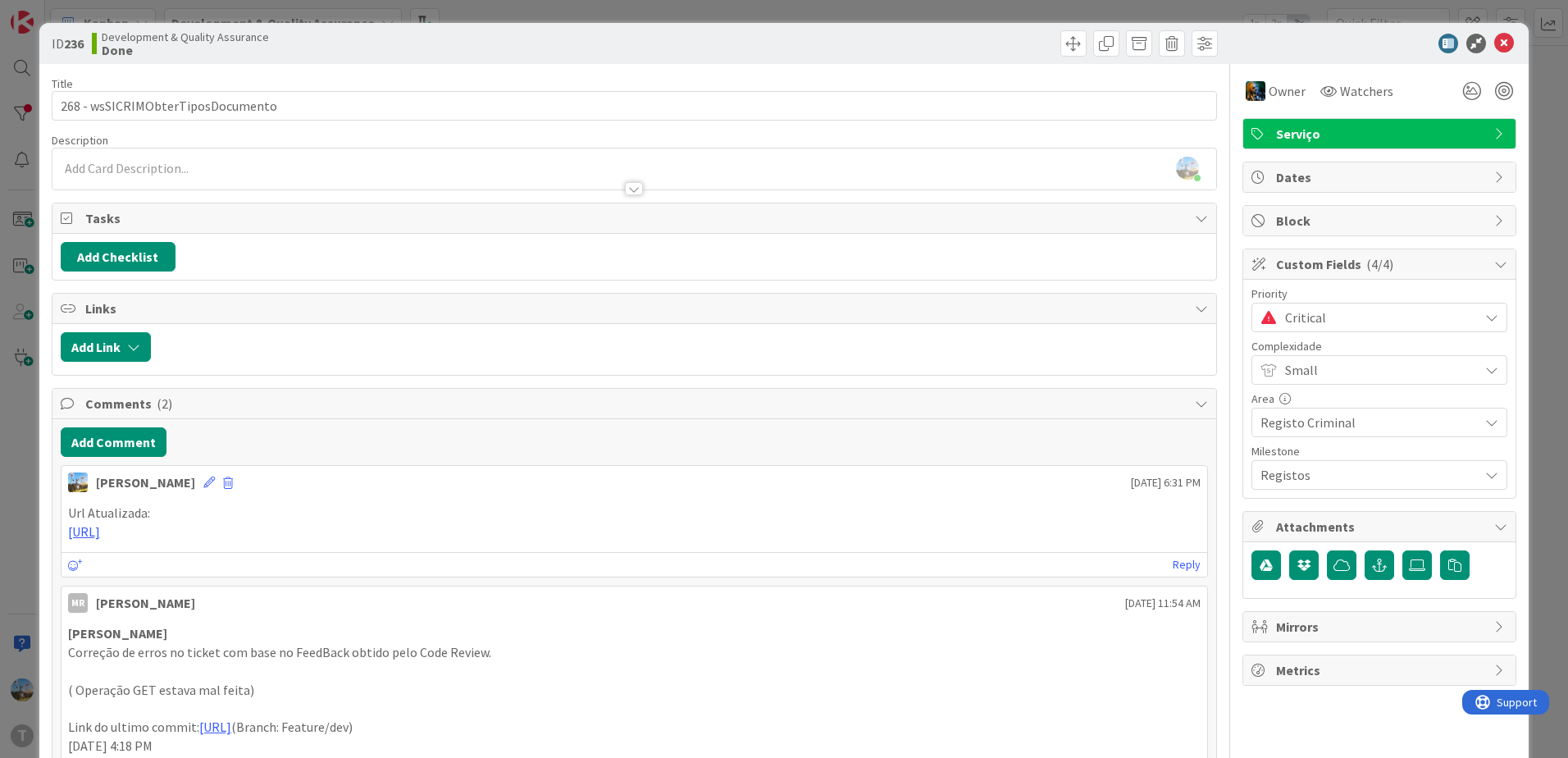
click at [1375, 320] on span "Critical" at bounding box center [1377, 318] width 185 height 23
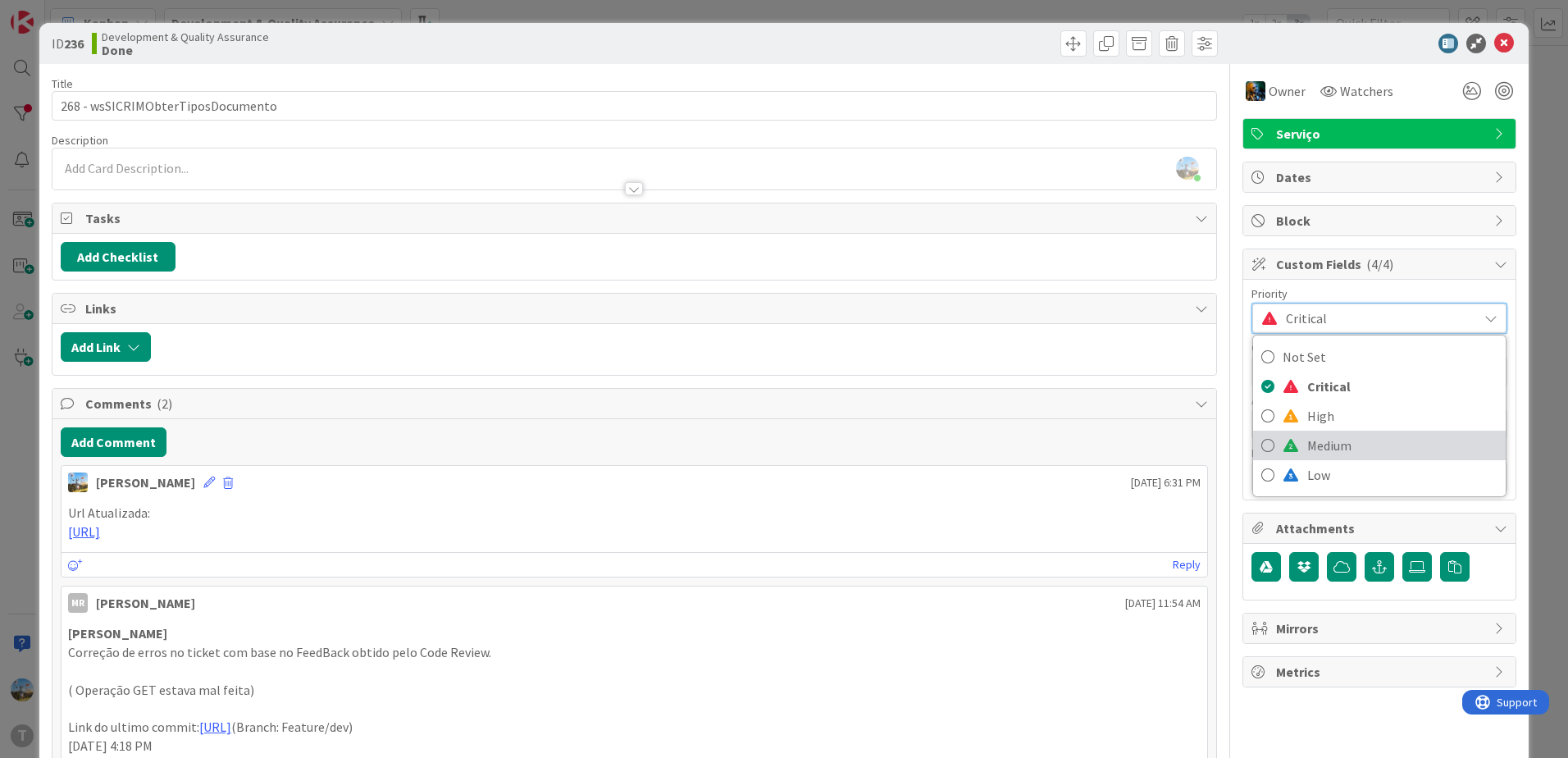
click at [1327, 432] on link "Medium" at bounding box center [1379, 445] width 253 height 29
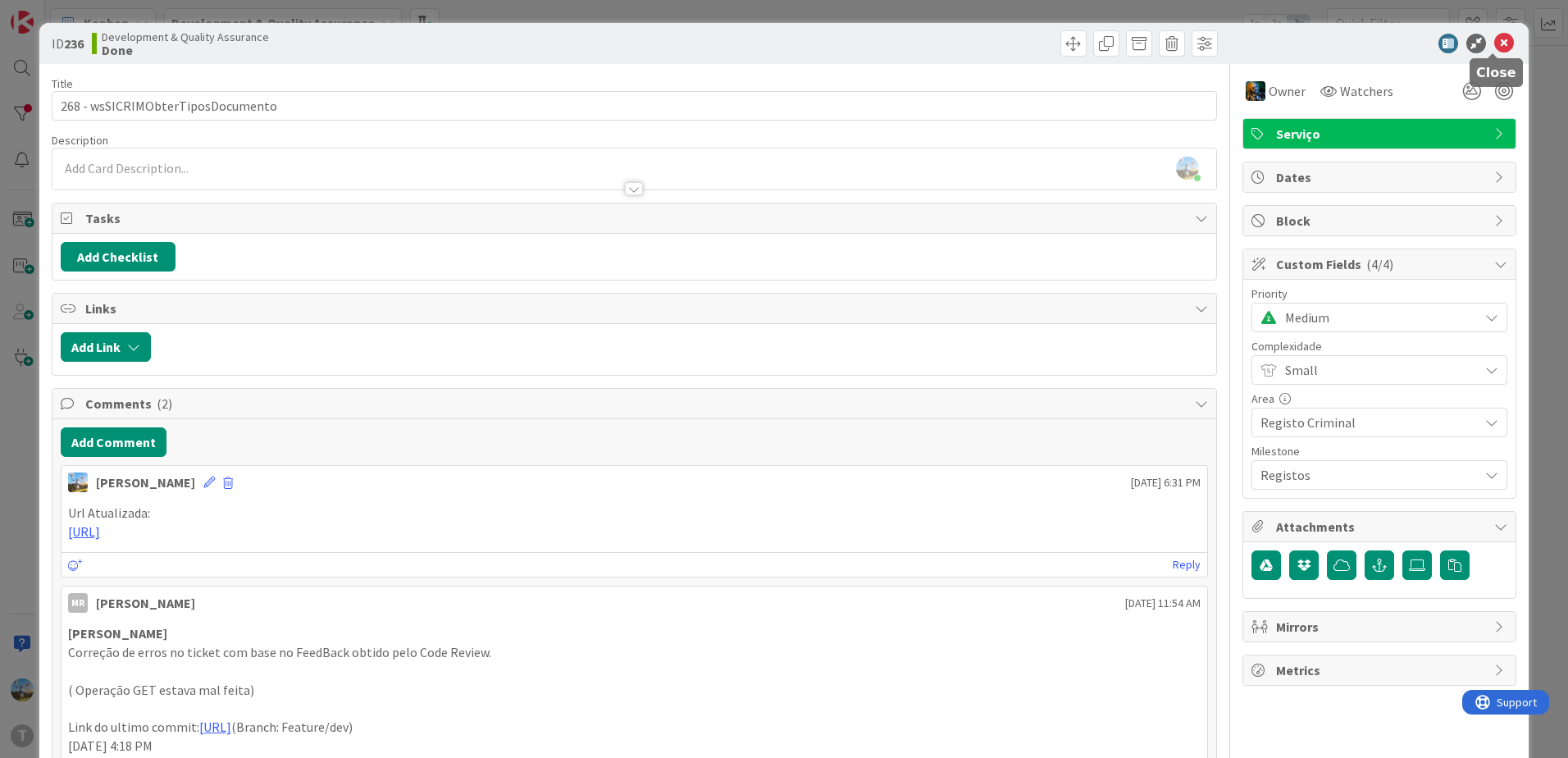
click at [1497, 46] on icon at bounding box center [1503, 44] width 19 height 19
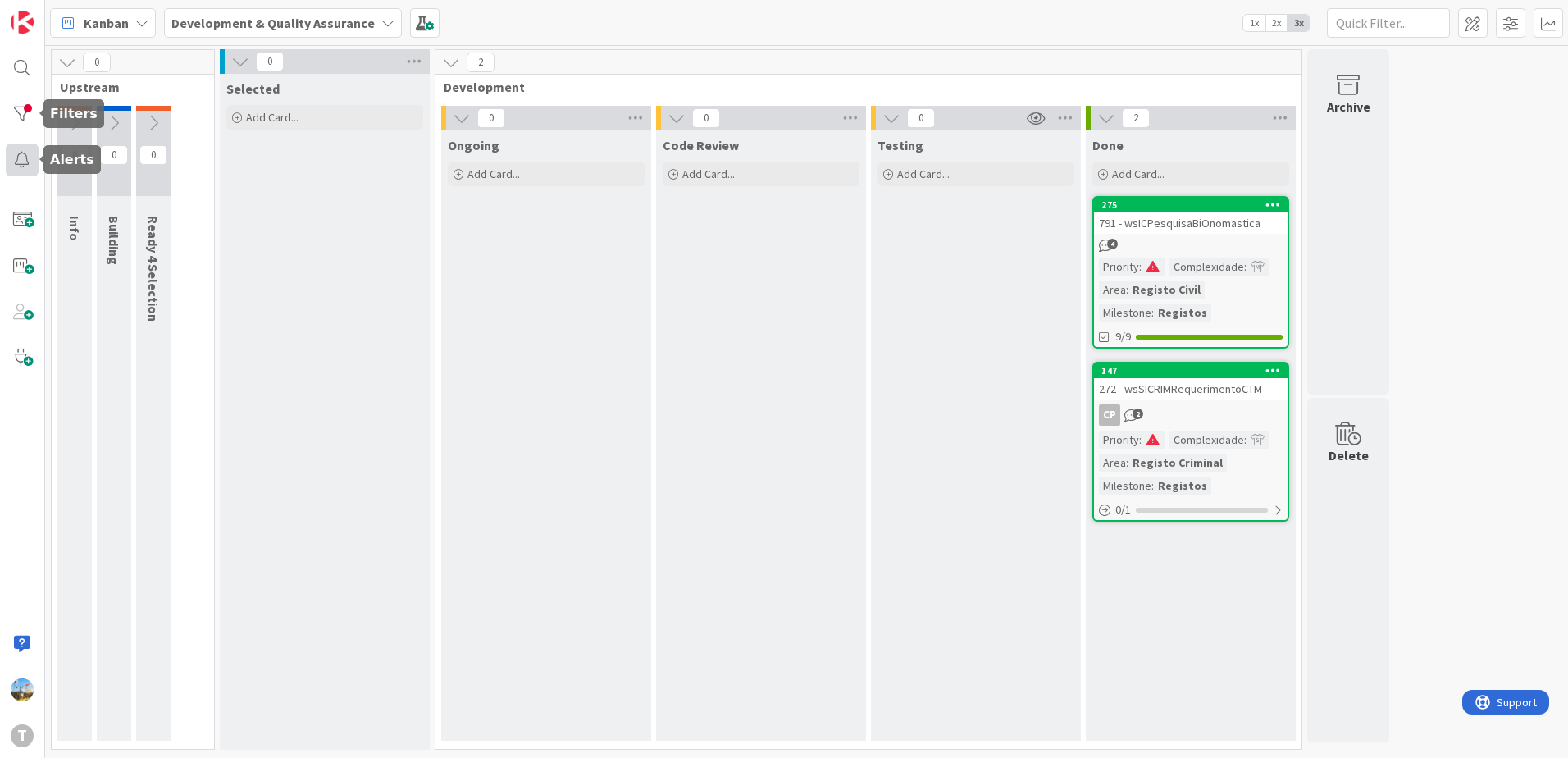
click at [18, 161] on div at bounding box center [22, 160] width 33 height 33
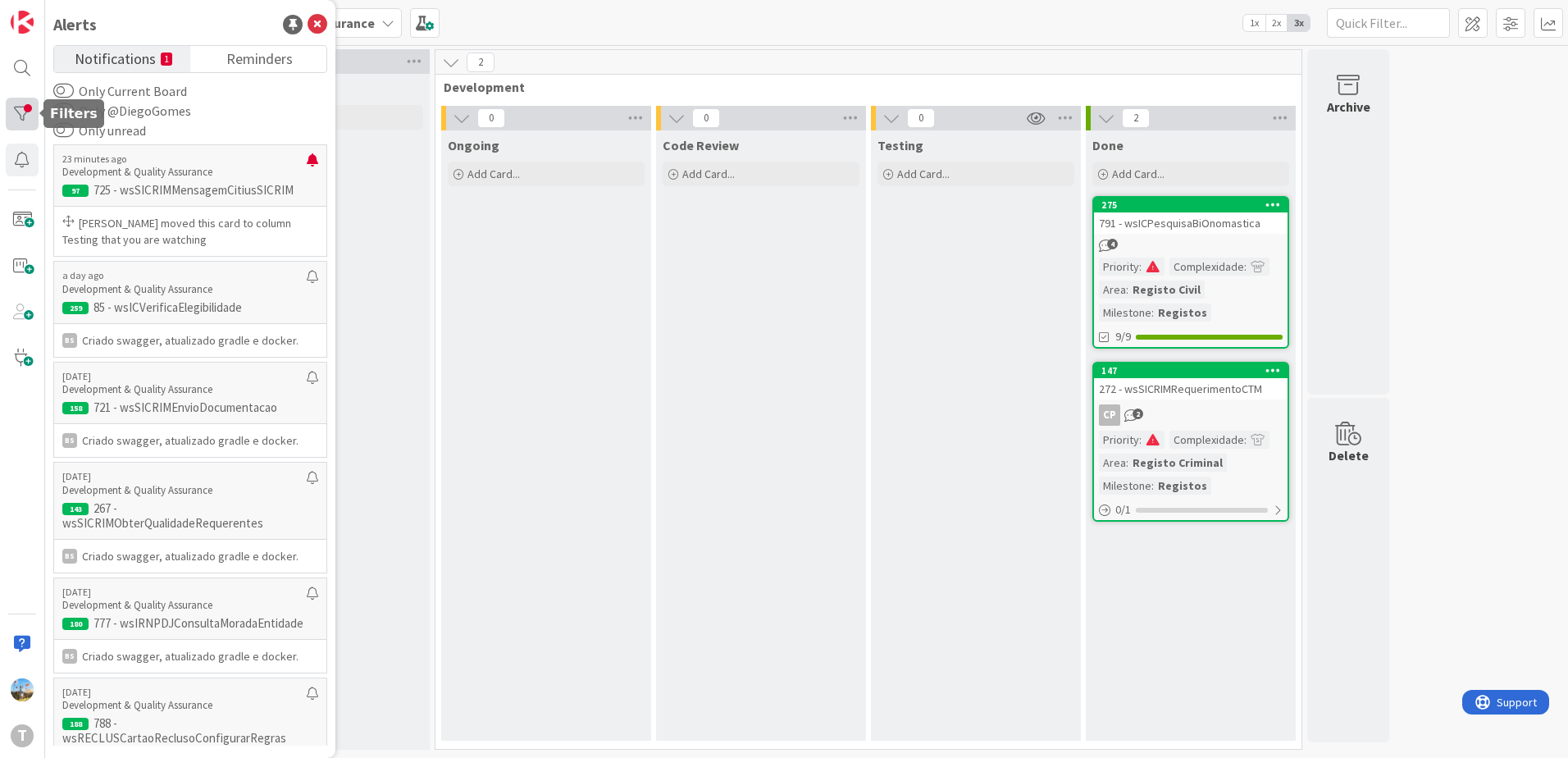
click at [17, 119] on div at bounding box center [22, 114] width 33 height 33
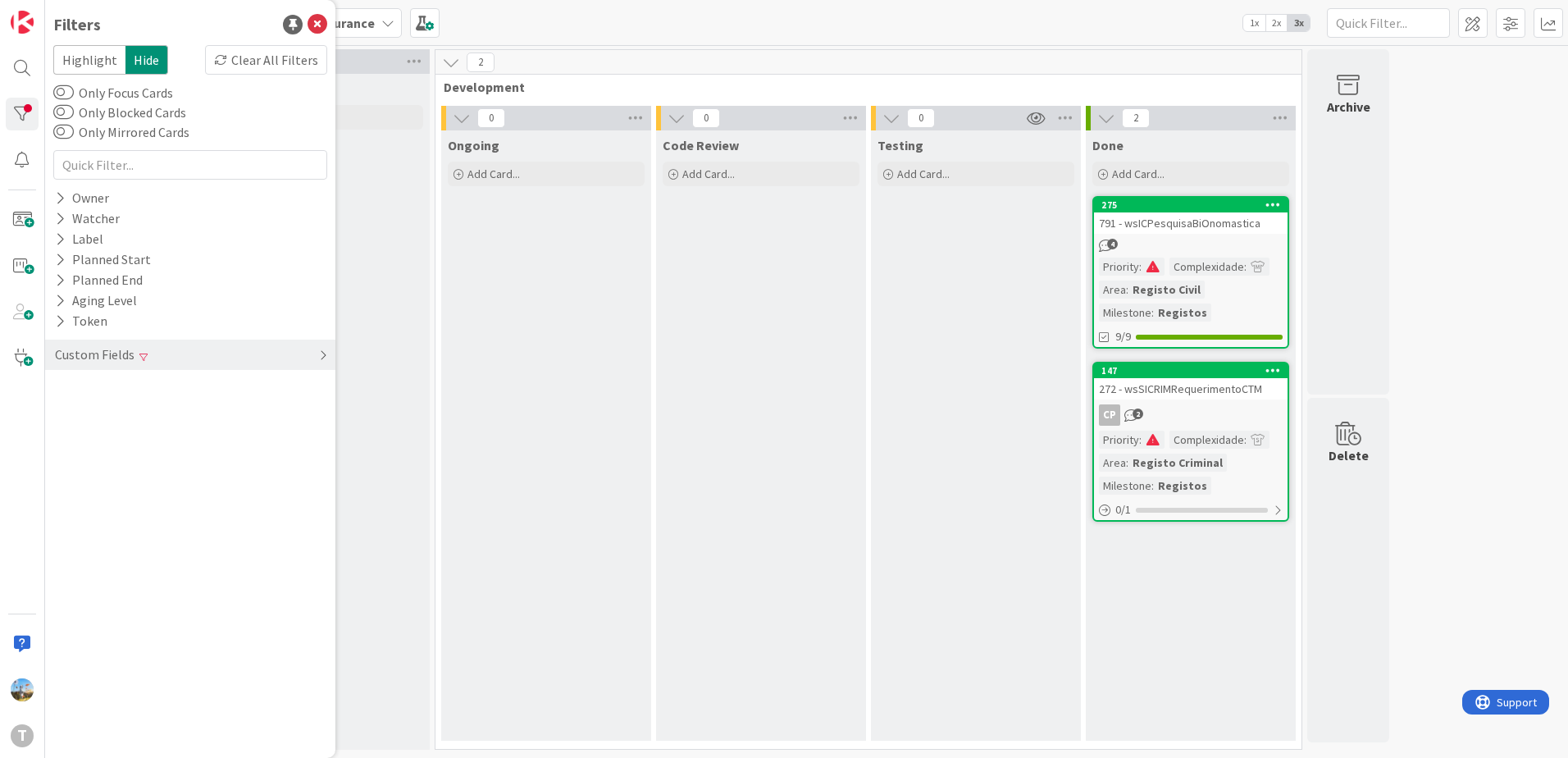
click at [117, 352] on div "Custom Fields" at bounding box center [94, 354] width 82 height 20
click at [304, 384] on div "Clear" at bounding box center [303, 388] width 47 height 20
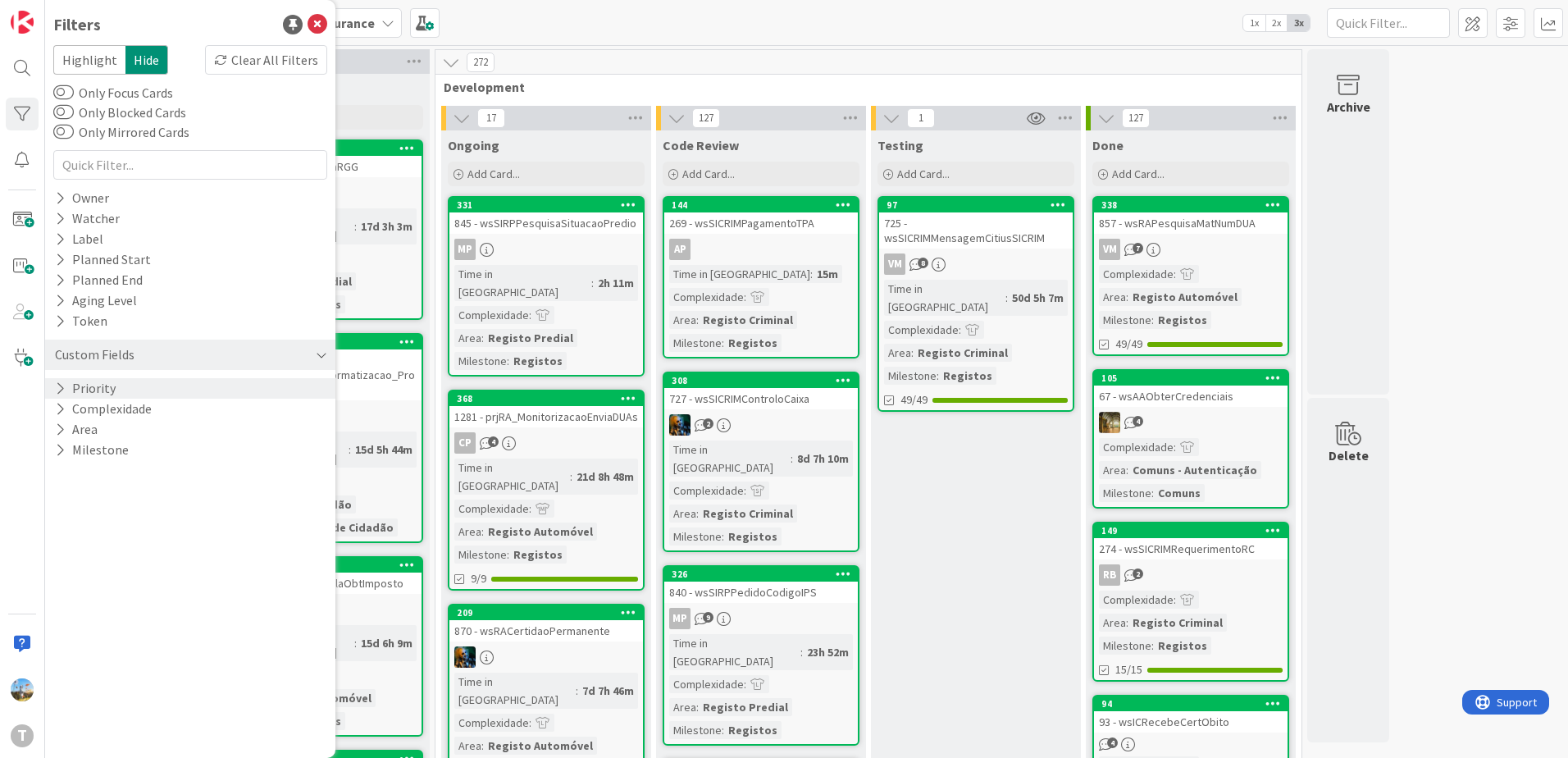
click at [131, 357] on div "Custom Fields" at bounding box center [94, 354] width 82 height 20
click at [152, 357] on div "Custom Fields" at bounding box center [190, 354] width 290 height 30
click at [130, 398] on button "Complexidade" at bounding box center [103, 408] width 100 height 20
click at [127, 402] on button "Complexidade" at bounding box center [105, 408] width 104 height 20
click at [127, 384] on div "Priority" at bounding box center [190, 388] width 290 height 20
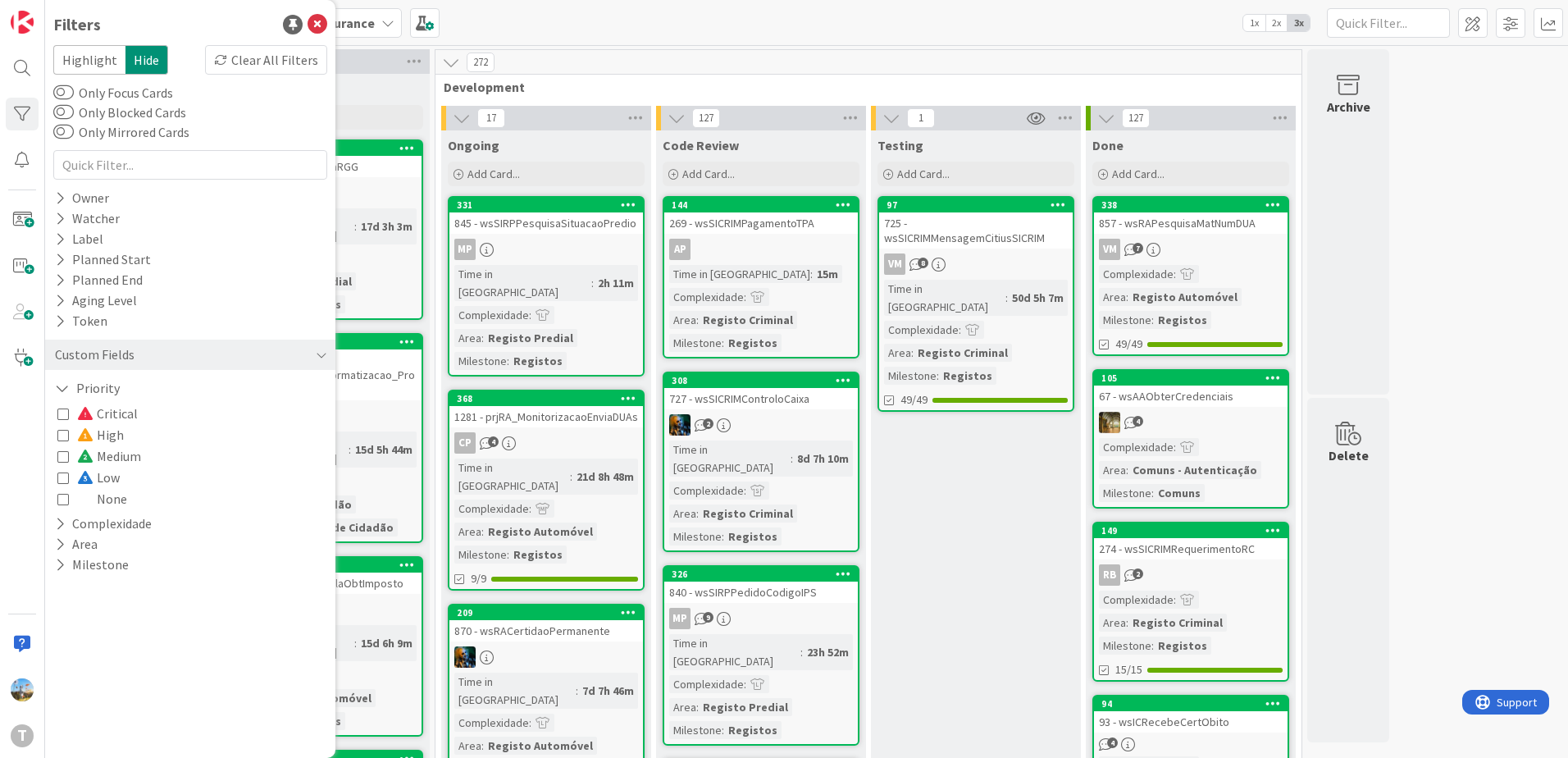
click at [130, 460] on span "Medium" at bounding box center [110, 456] width 64 height 21
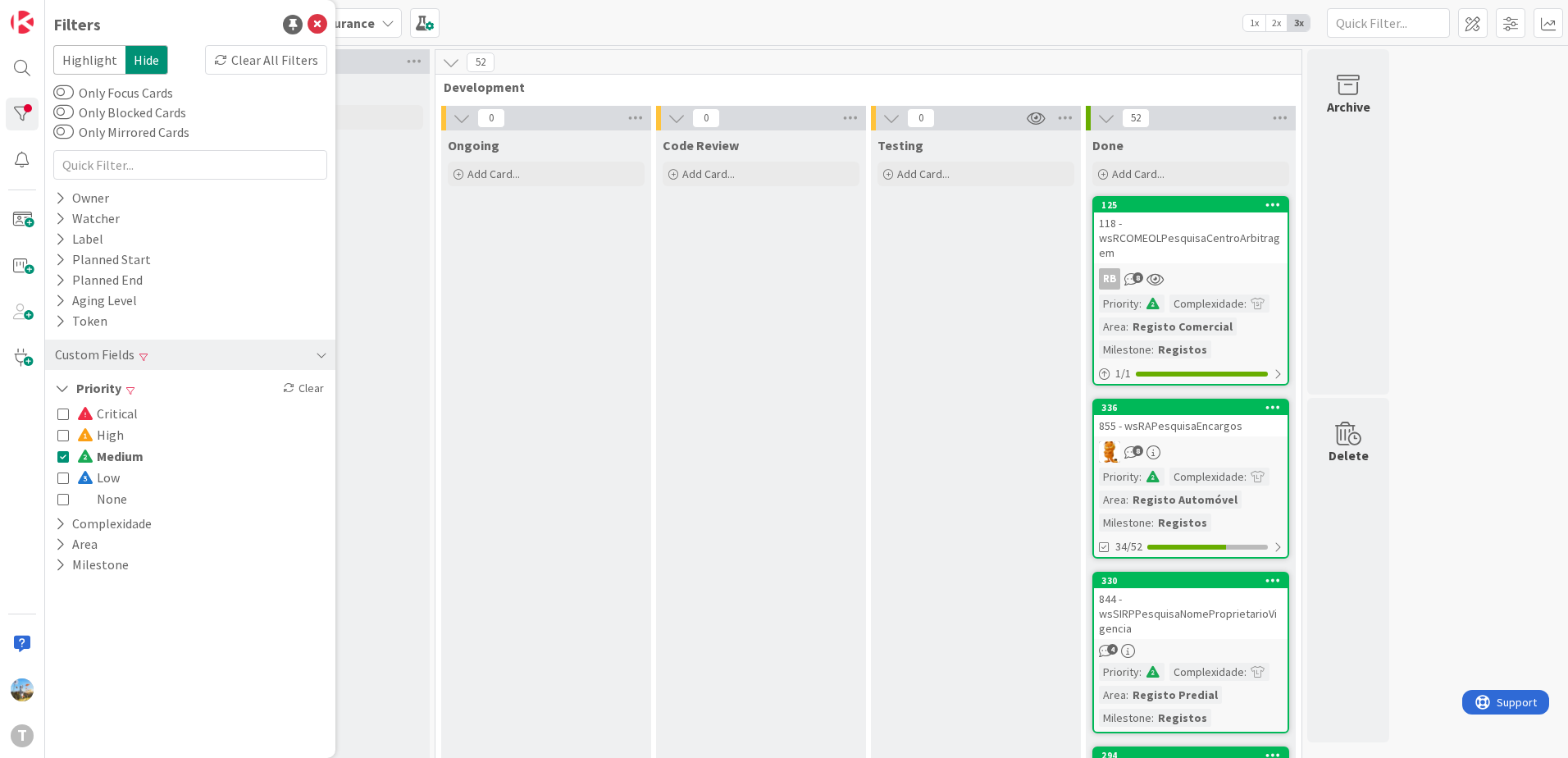
click at [127, 458] on span "Medium" at bounding box center [110, 456] width 67 height 21
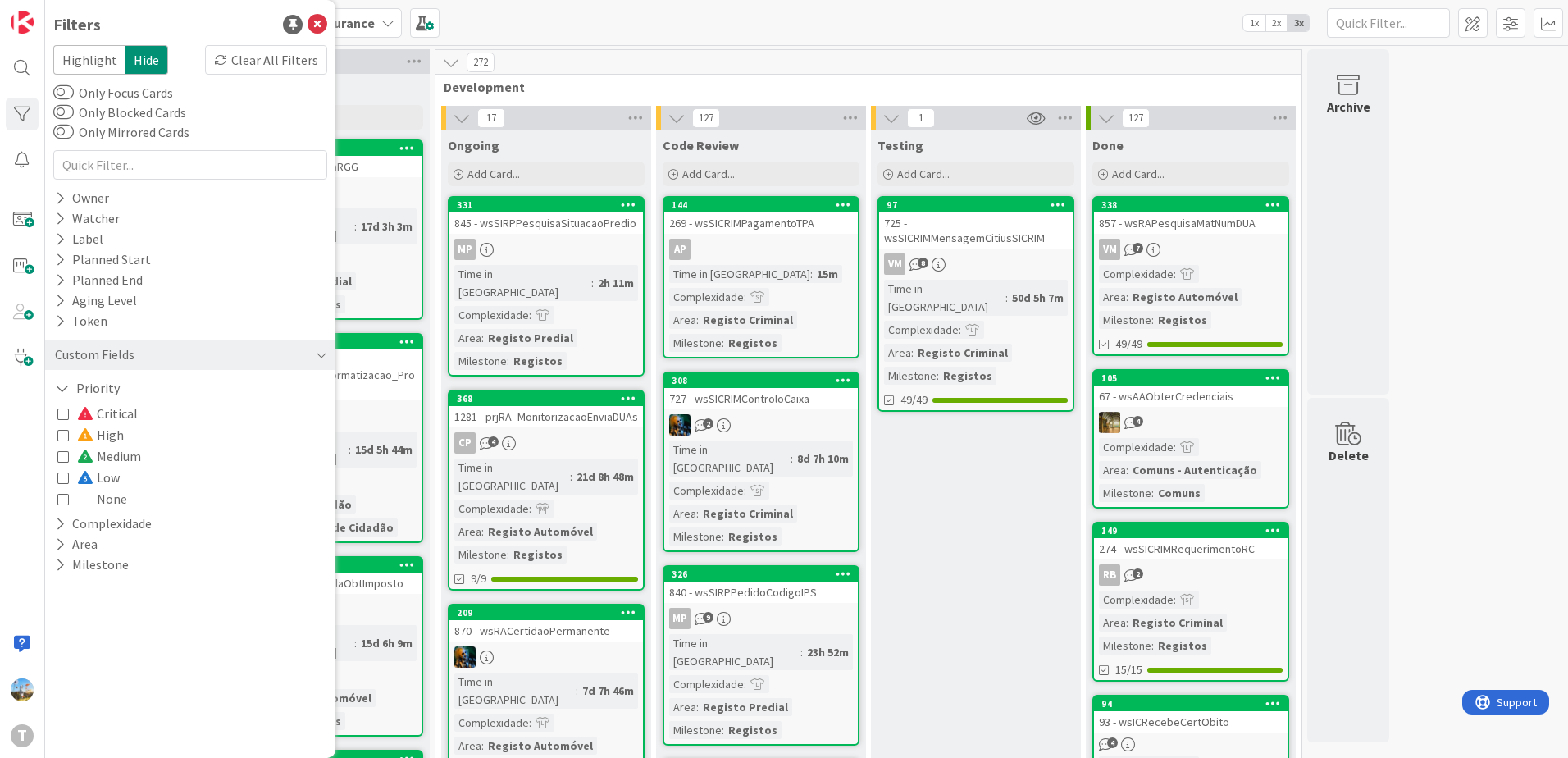
click at [114, 432] on span "High" at bounding box center [101, 434] width 47 height 21
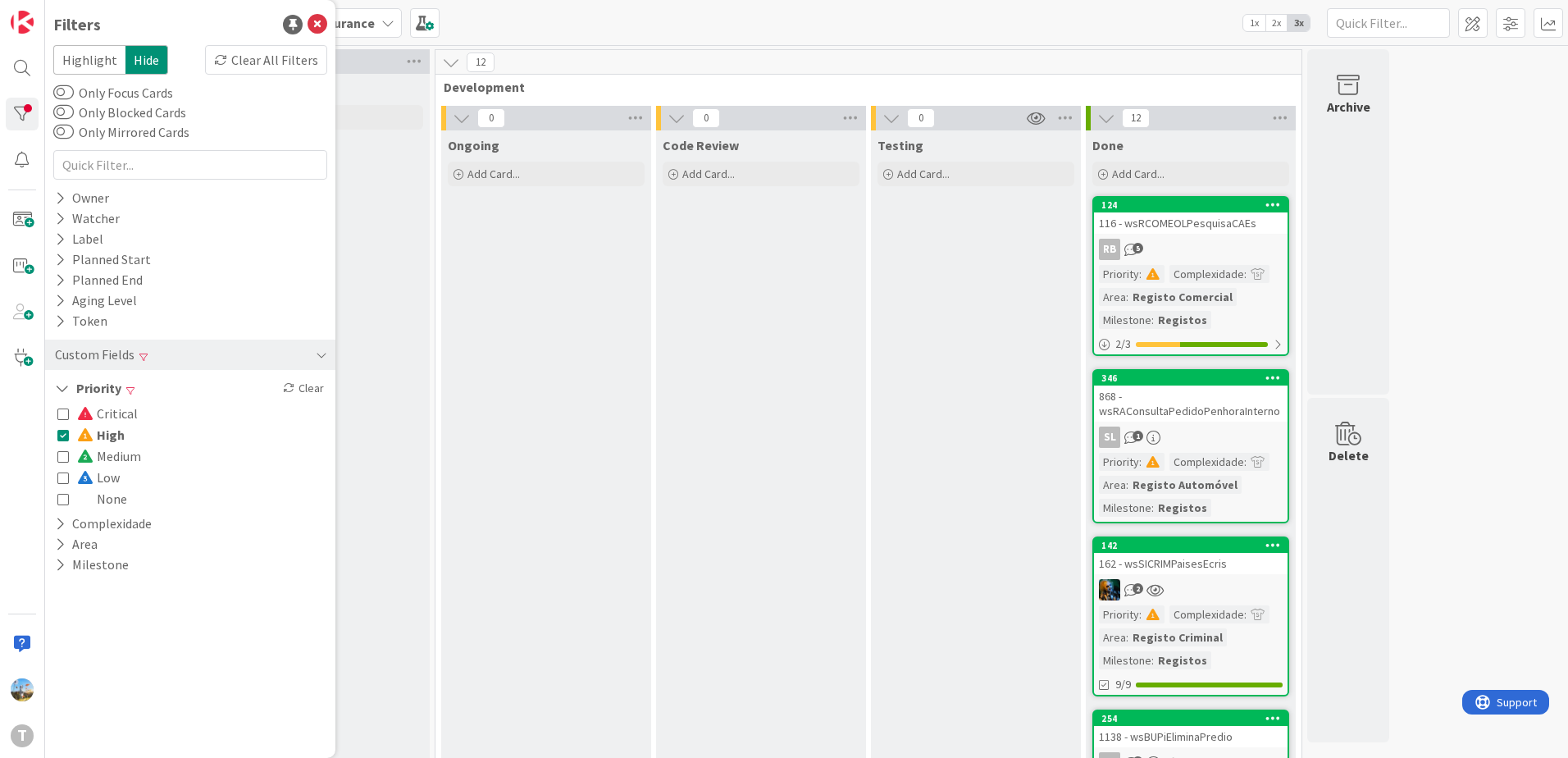
click at [114, 432] on span "High" at bounding box center [101, 434] width 47 height 21
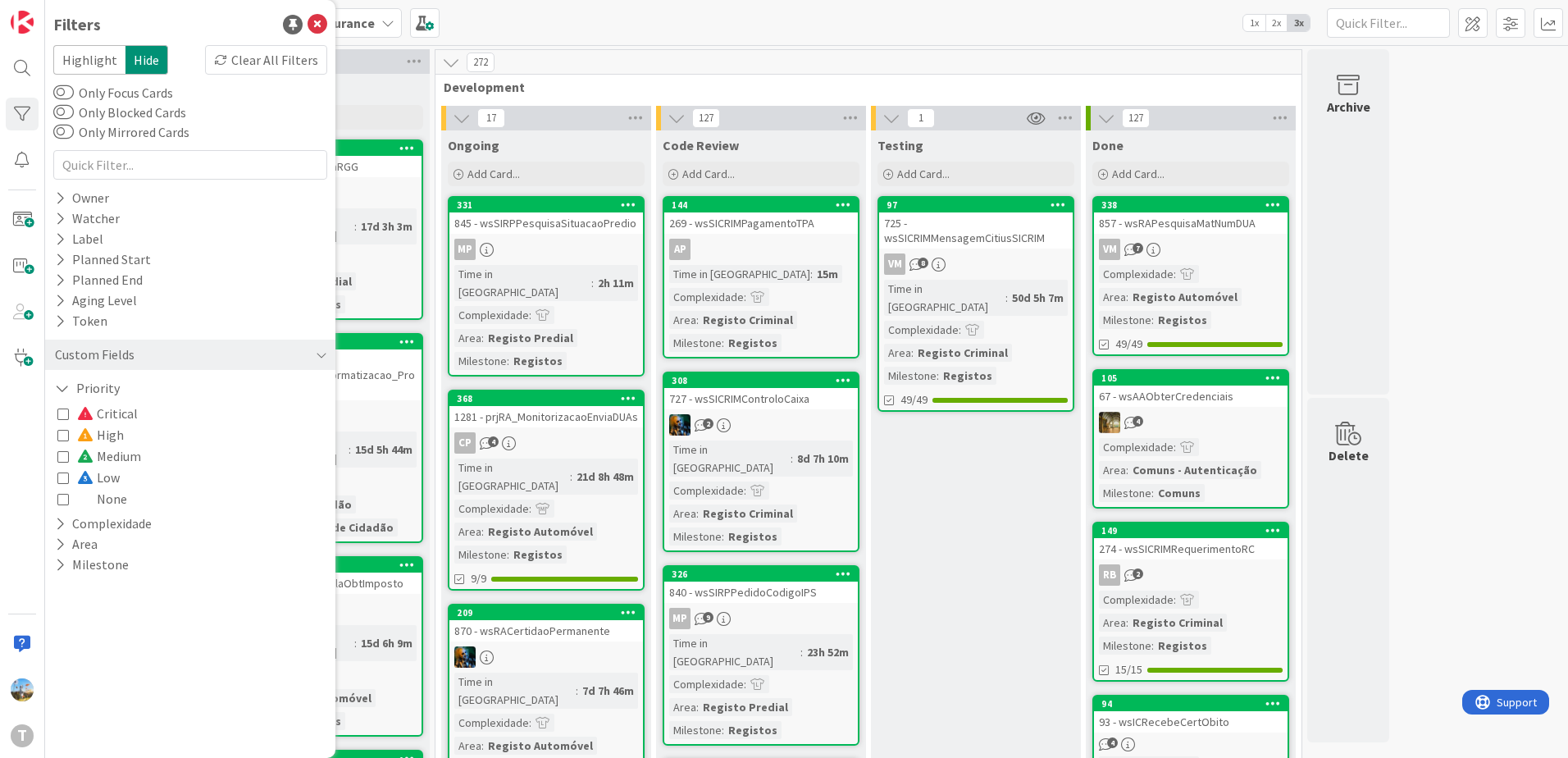
click at [110, 472] on span "Low" at bounding box center [99, 477] width 43 height 21
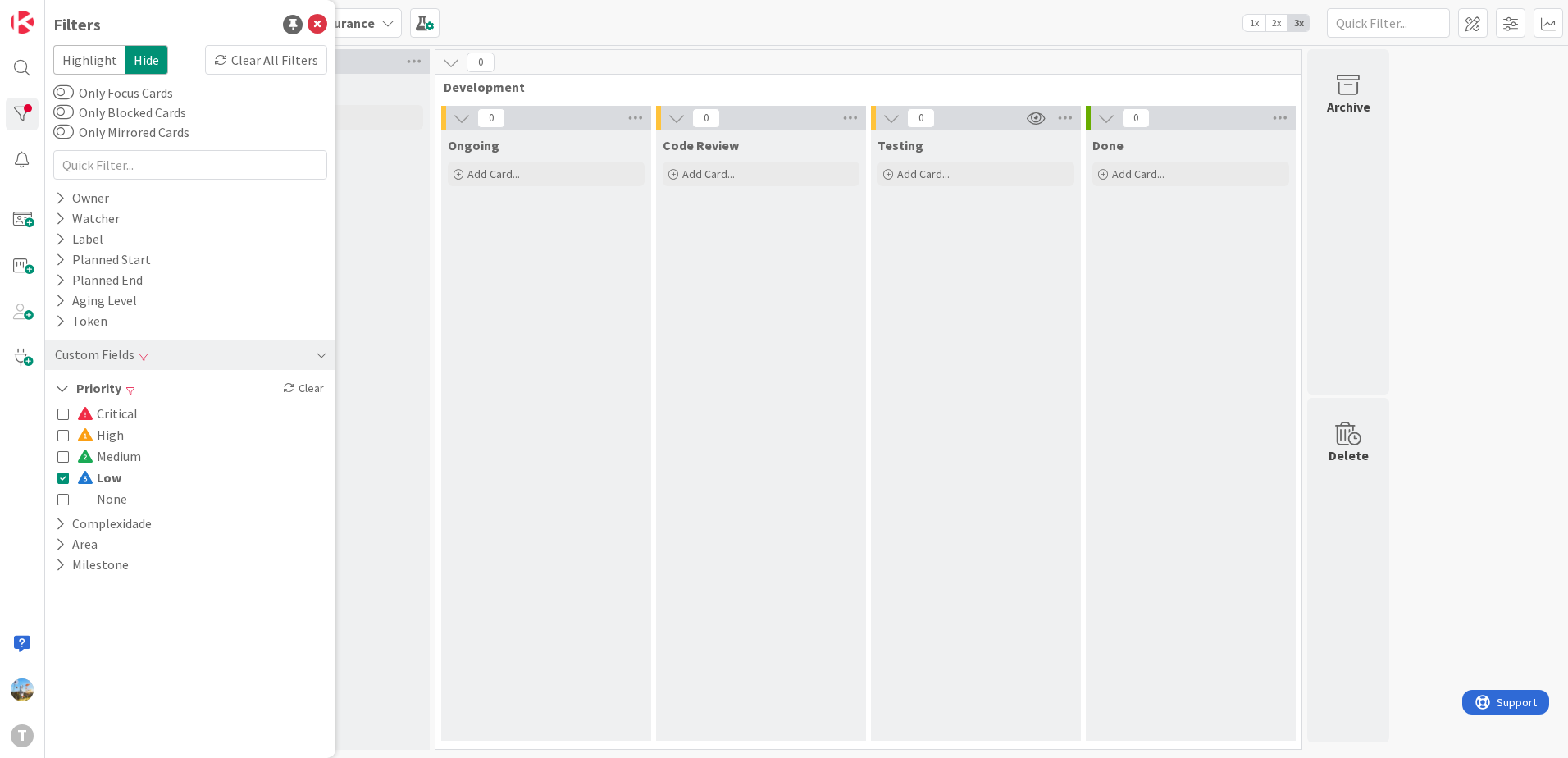
click at [110, 472] on span "Low" at bounding box center [100, 477] width 45 height 21
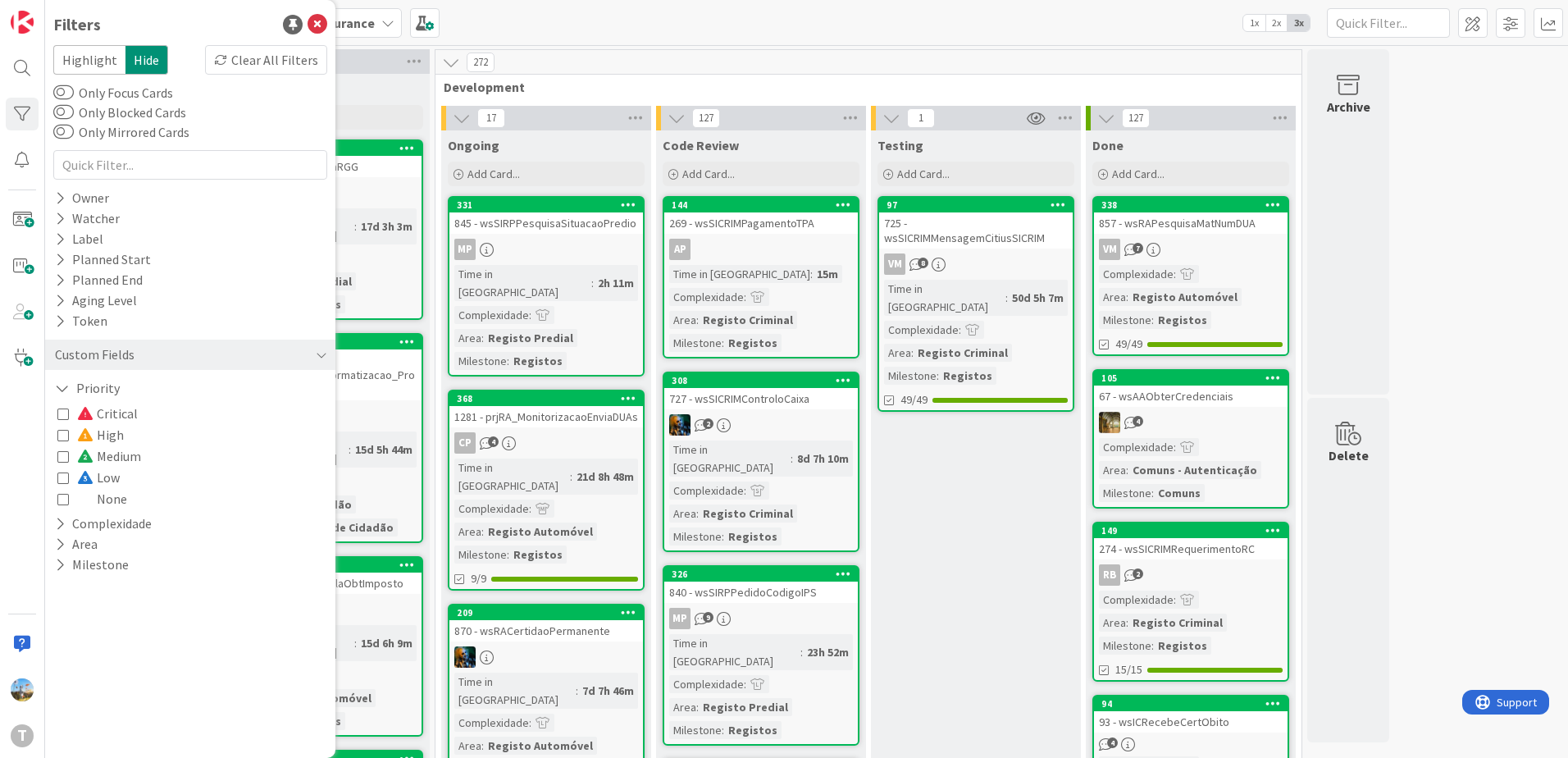
click at [106, 432] on span "High" at bounding box center [101, 434] width 47 height 21
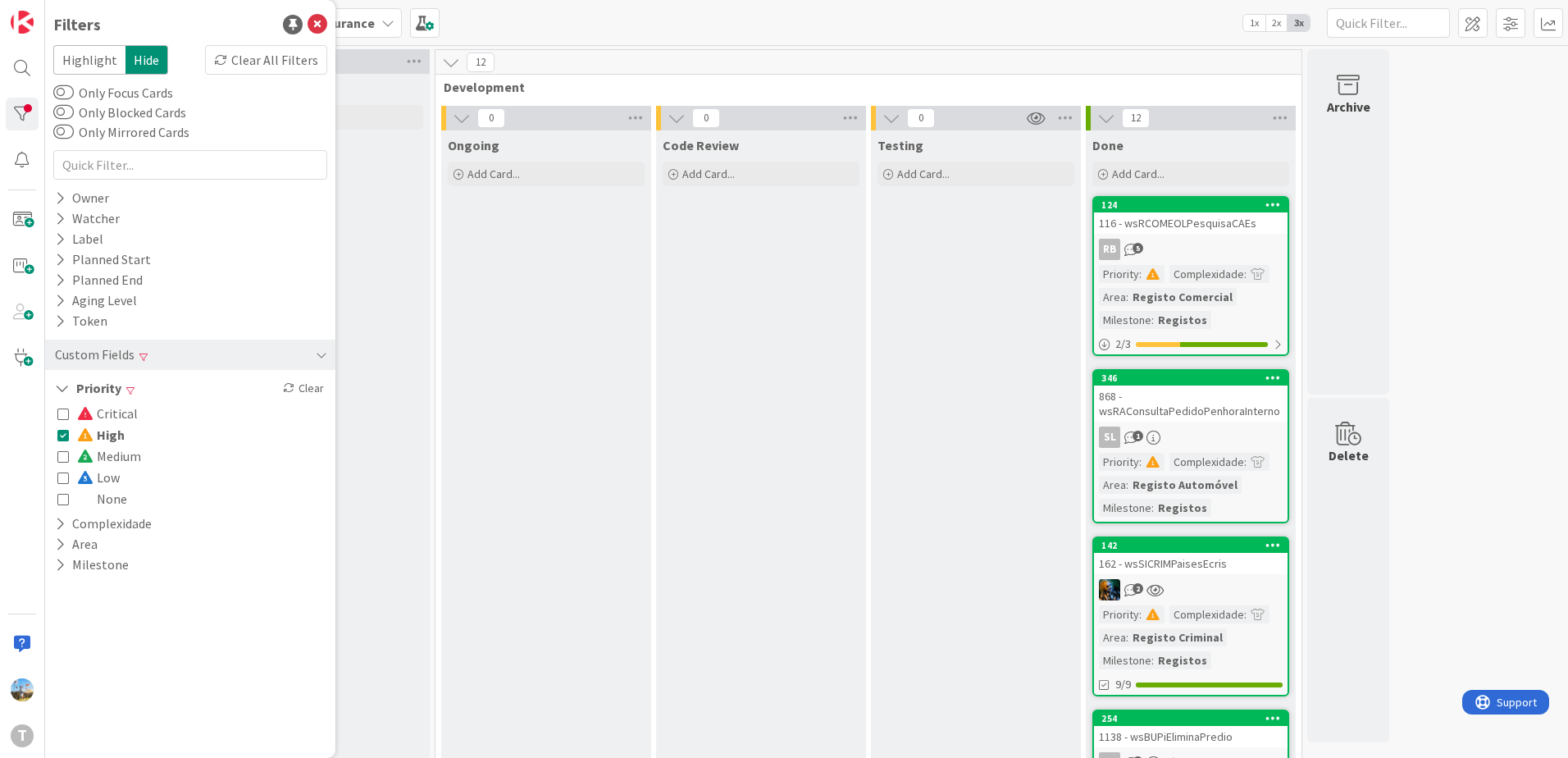
click at [104, 432] on span "High" at bounding box center [101, 434] width 47 height 21
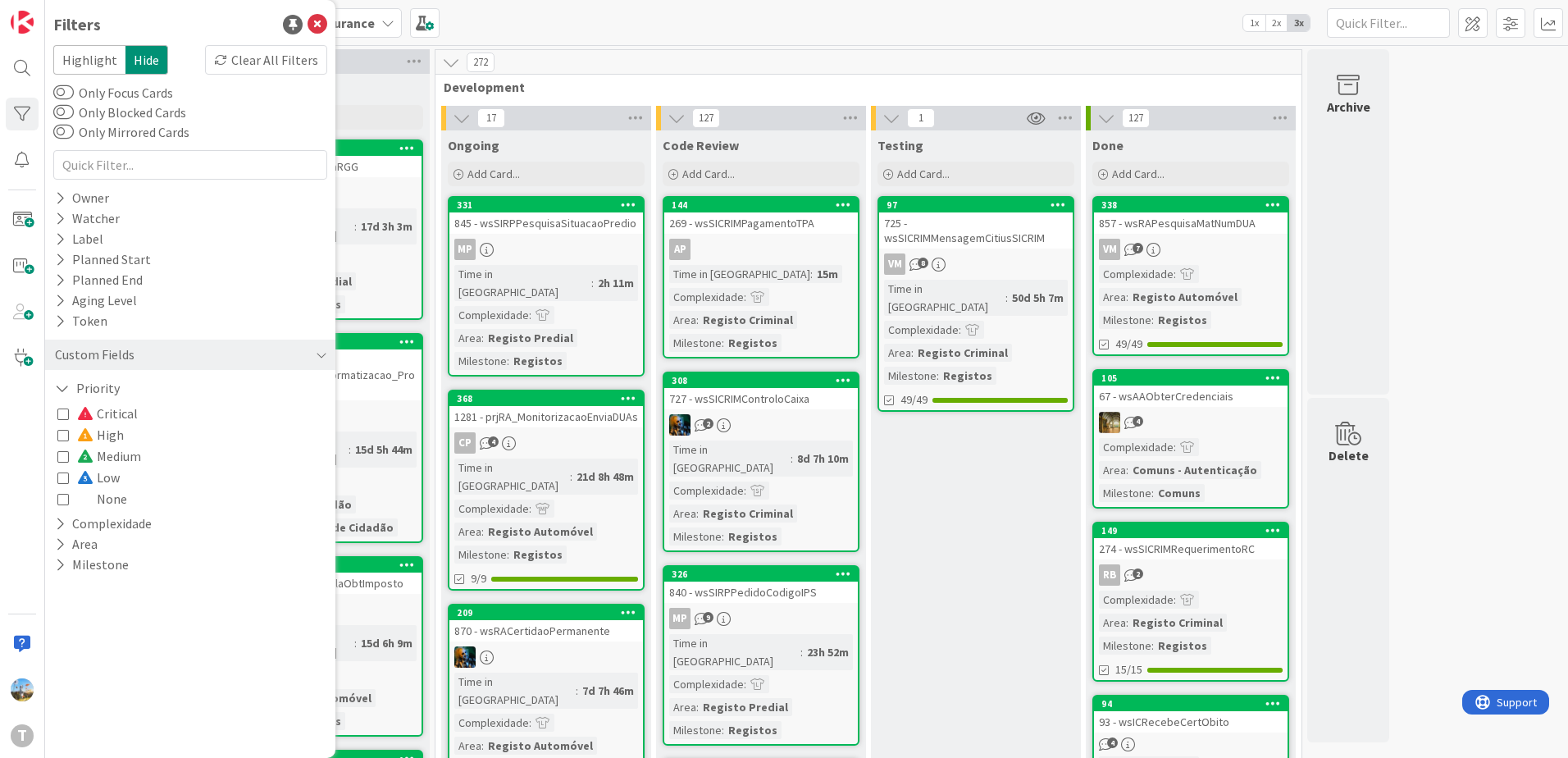
click at [106, 410] on span "Critical" at bounding box center [108, 413] width 61 height 21
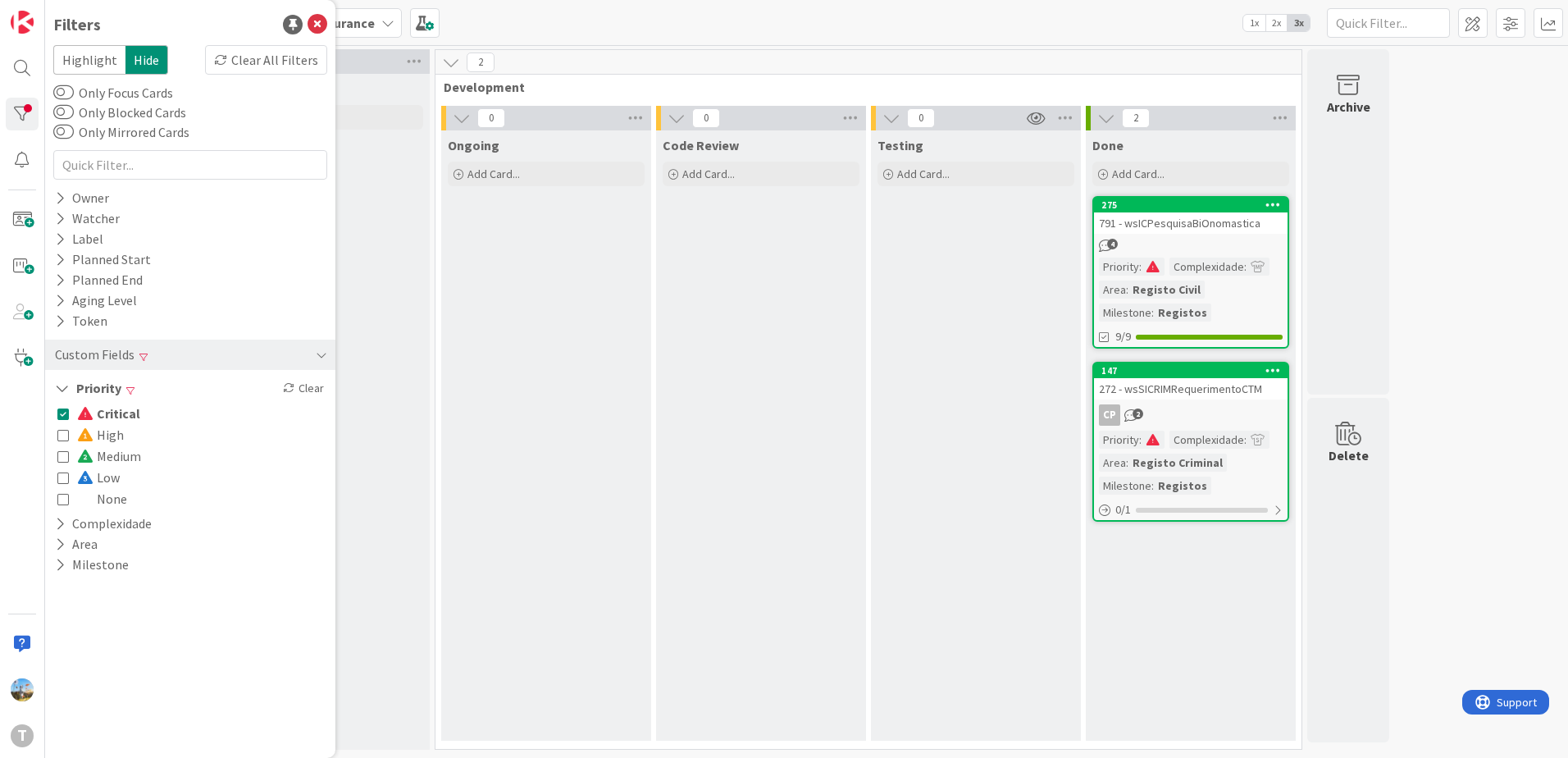
click at [849, 438] on div "Code Review Add Card..." at bounding box center [761, 435] width 210 height 610
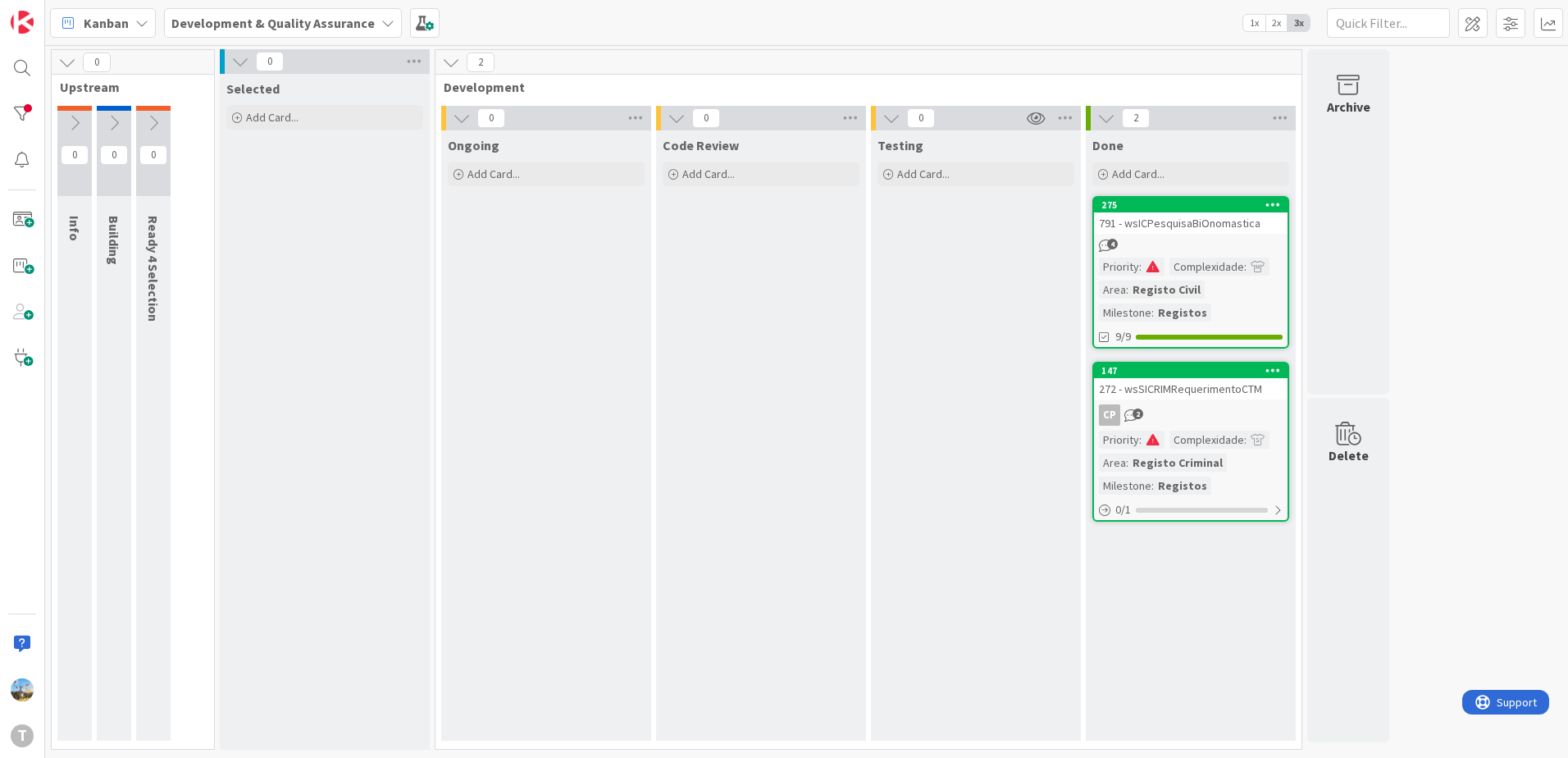
click at [1176, 273] on div "Complexidade" at bounding box center [1206, 267] width 75 height 18
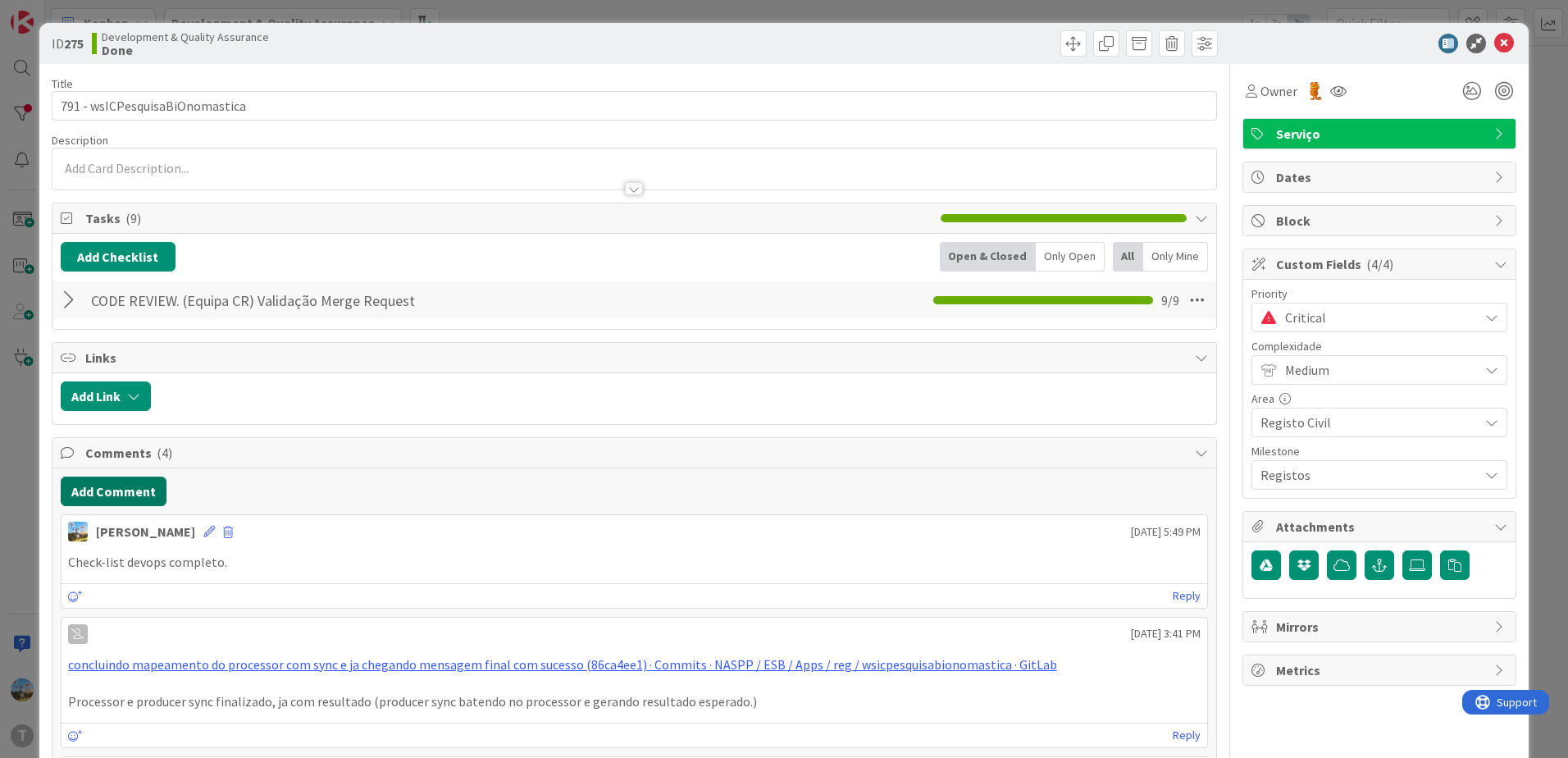
click at [159, 486] on button "Add Comment" at bounding box center [113, 491] width 106 height 29
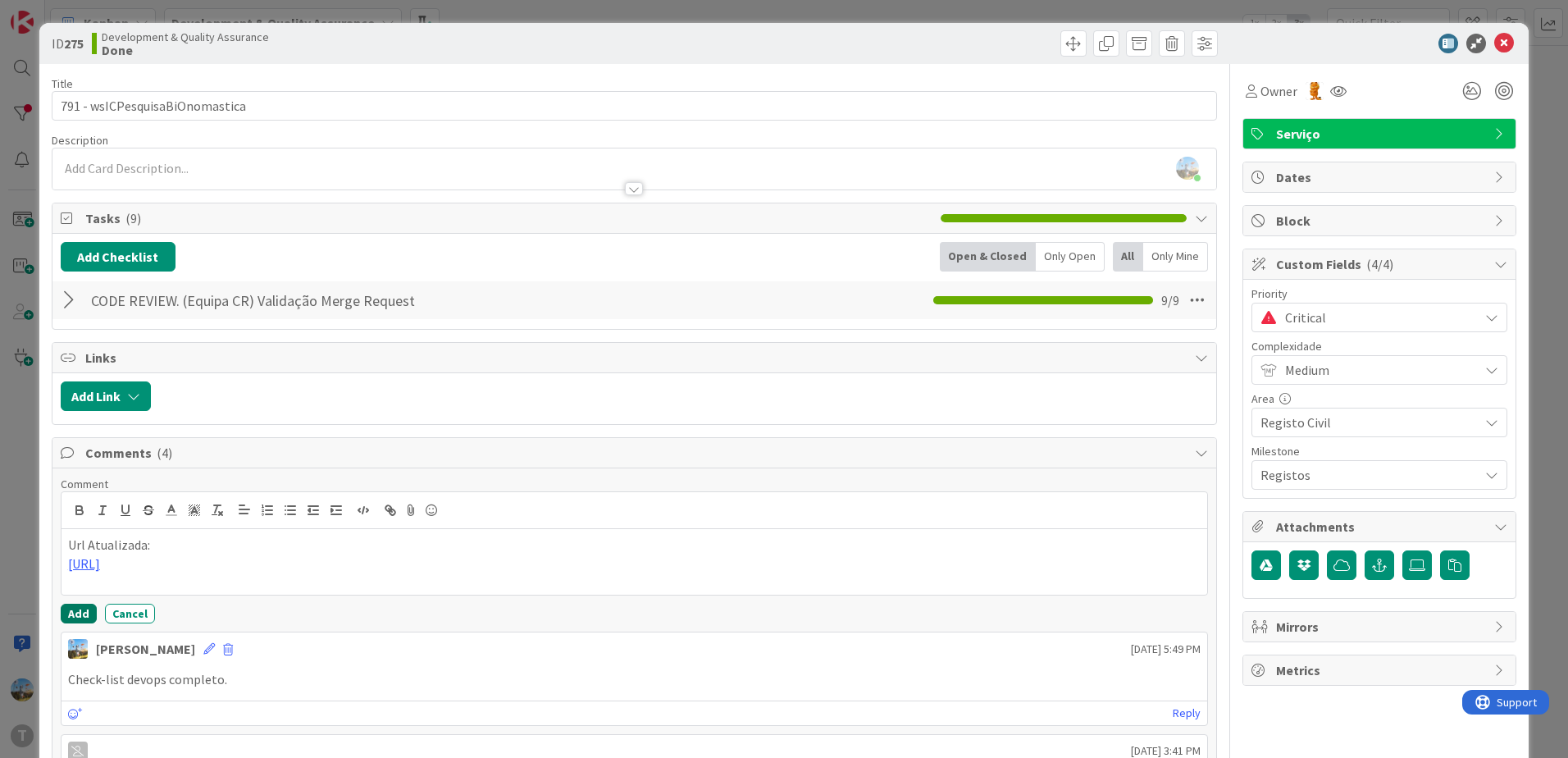
click at [61, 611] on button "Add" at bounding box center [78, 614] width 36 height 19
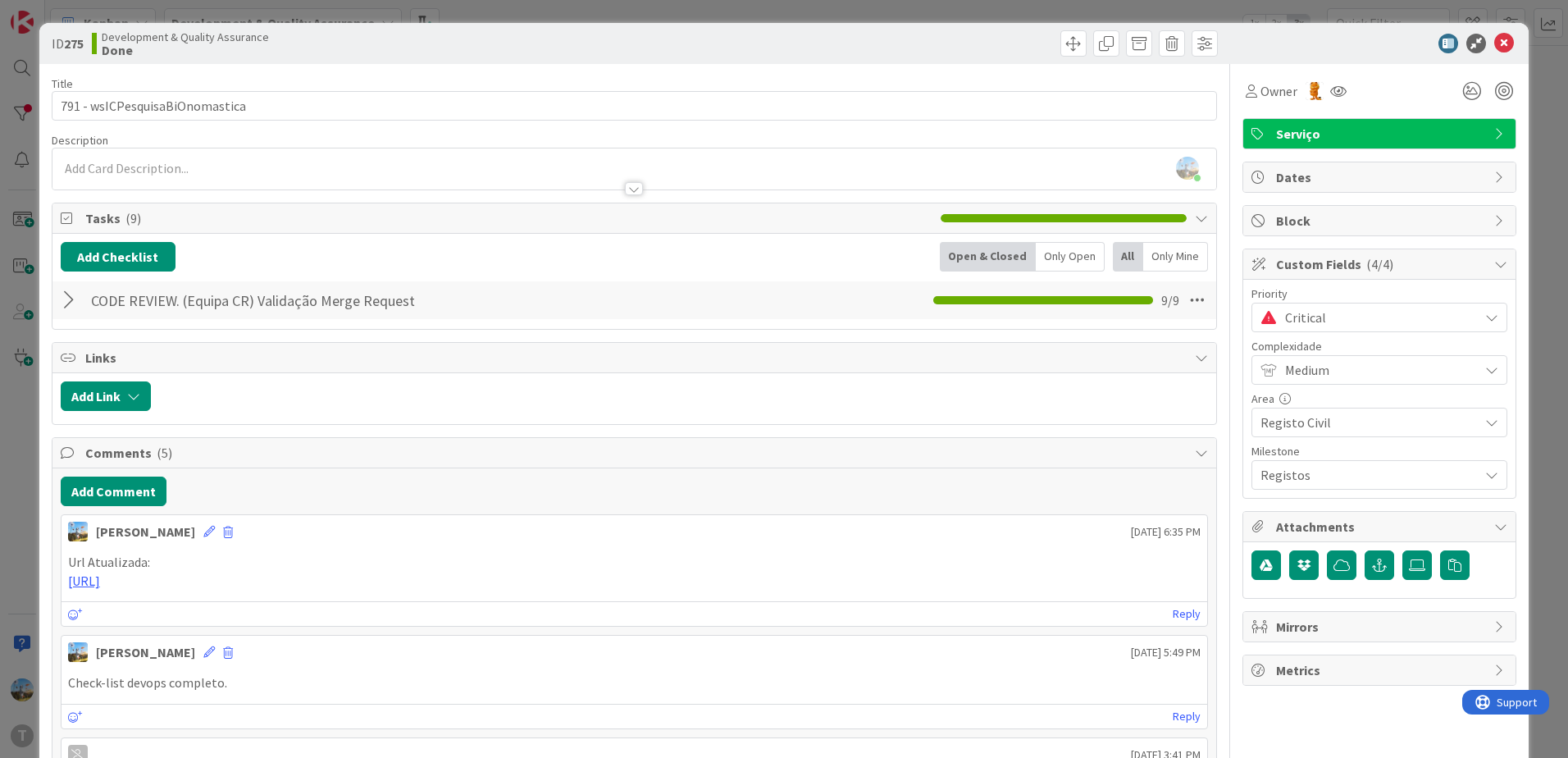
click at [1382, 308] on span "Critical" at bounding box center [1377, 318] width 185 height 23
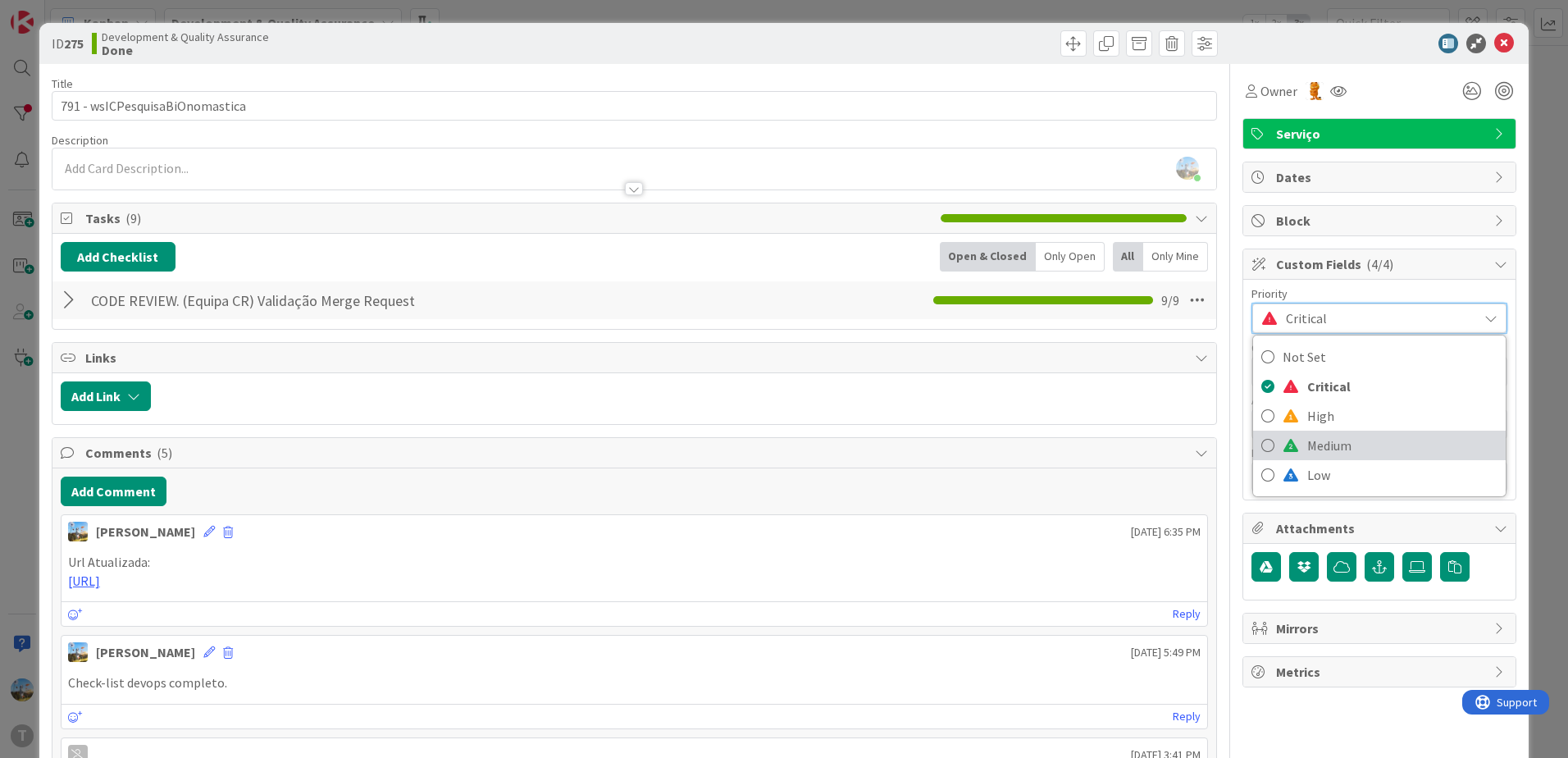
click at [1366, 438] on span "Medium" at bounding box center [1402, 445] width 190 height 24
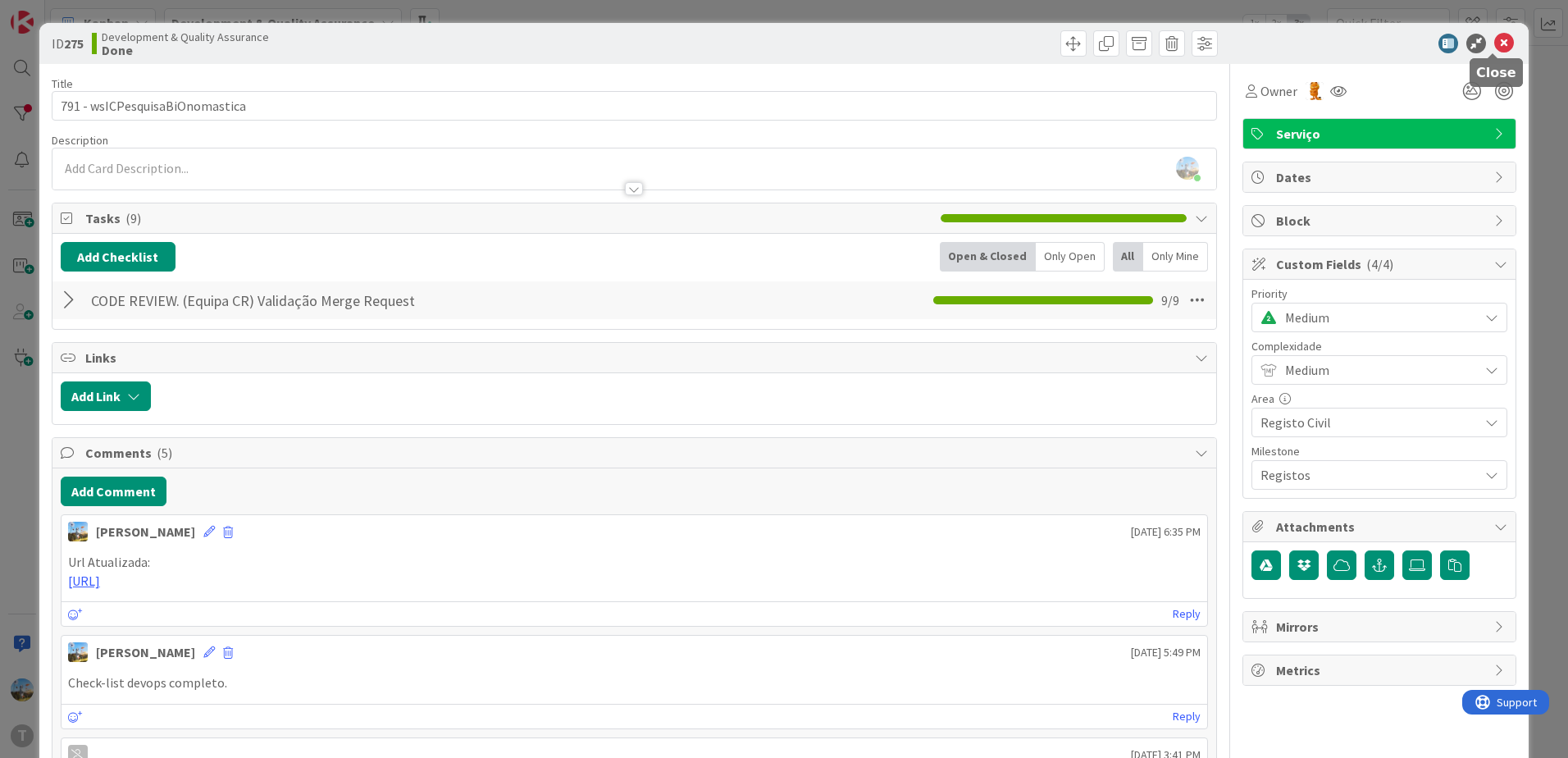
click at [1493, 41] on icon at bounding box center [1503, 44] width 19 height 19
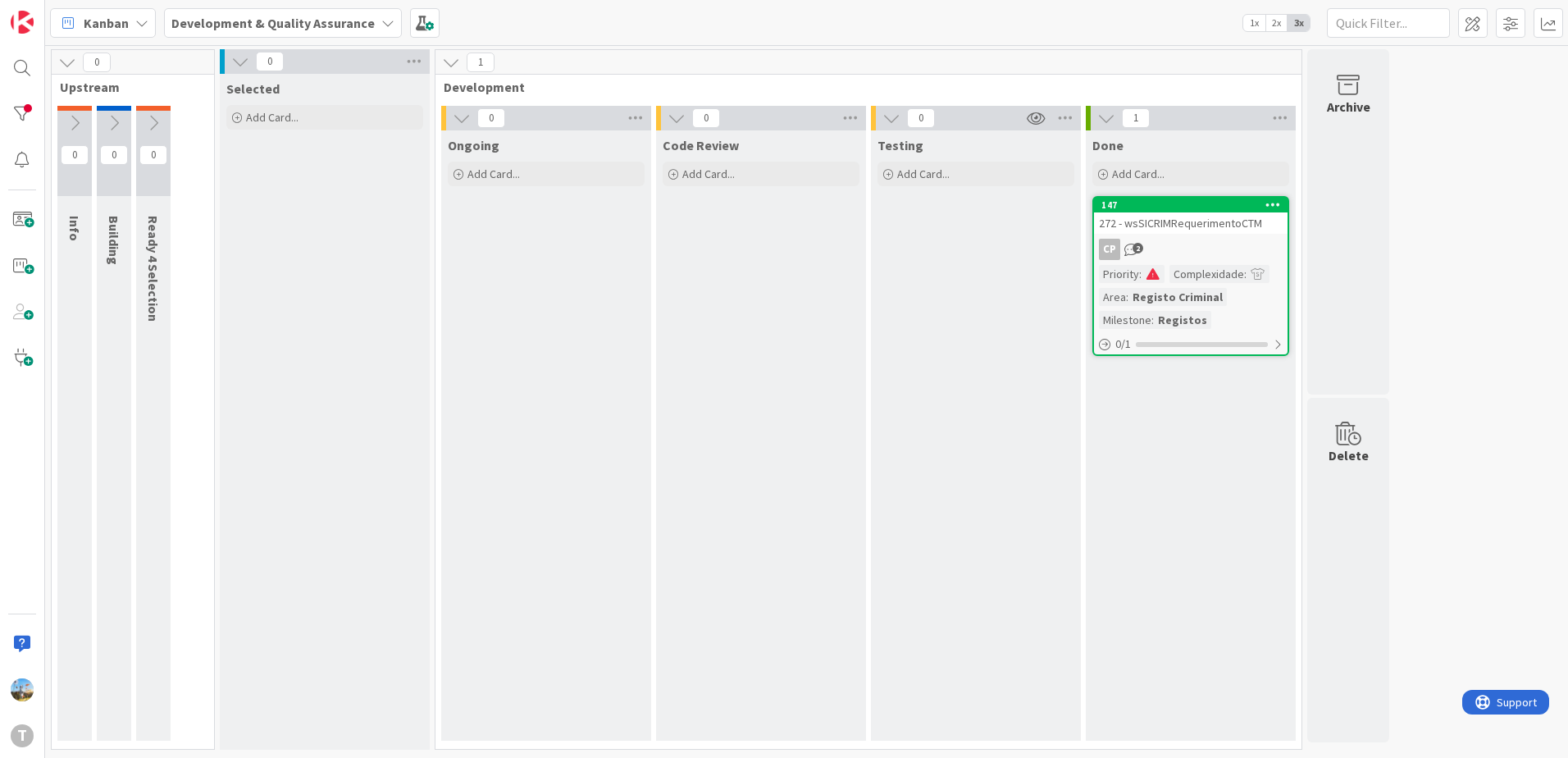
click at [1160, 527] on div "Done Add Card... 147 272 - wsSICRIMRequerimentoCTM CP 2 Priority : Complexidade…" at bounding box center [1190, 435] width 210 height 610
click at [16, 104] on div at bounding box center [22, 114] width 33 height 33
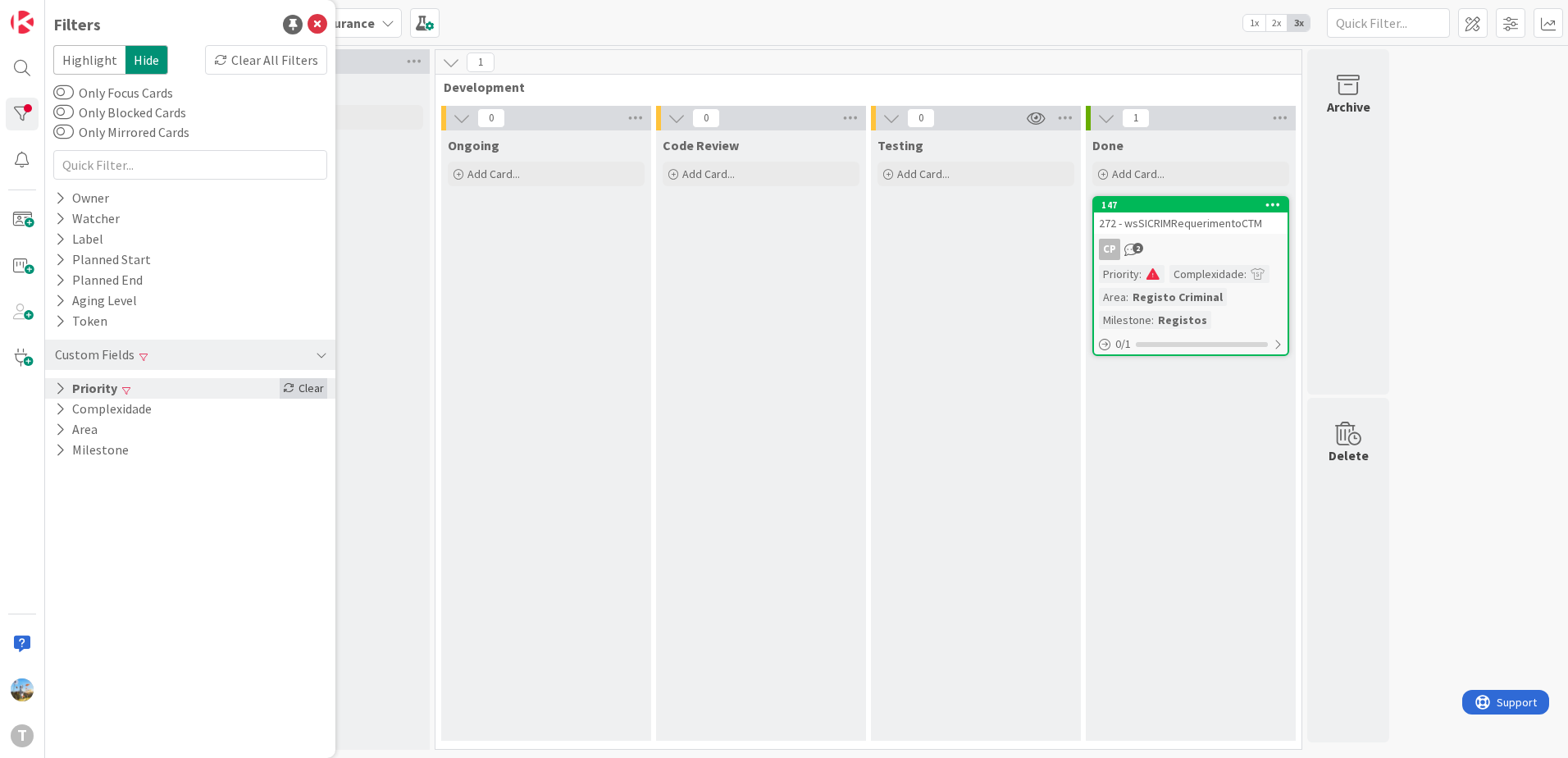
click at [296, 391] on div "Clear" at bounding box center [303, 388] width 47 height 20
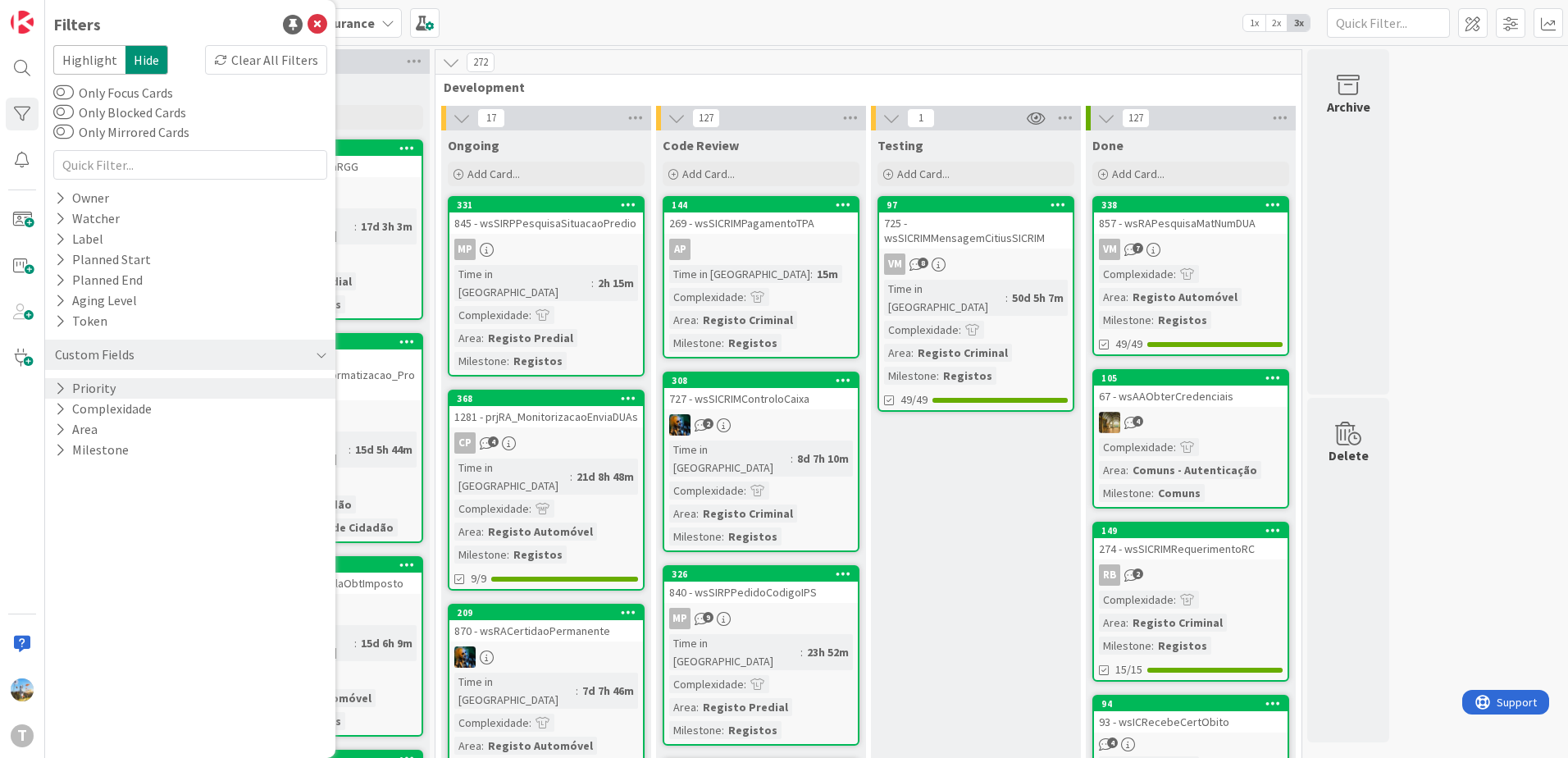
click at [1033, 273] on div "VM 8" at bounding box center [976, 264] width 194 height 21
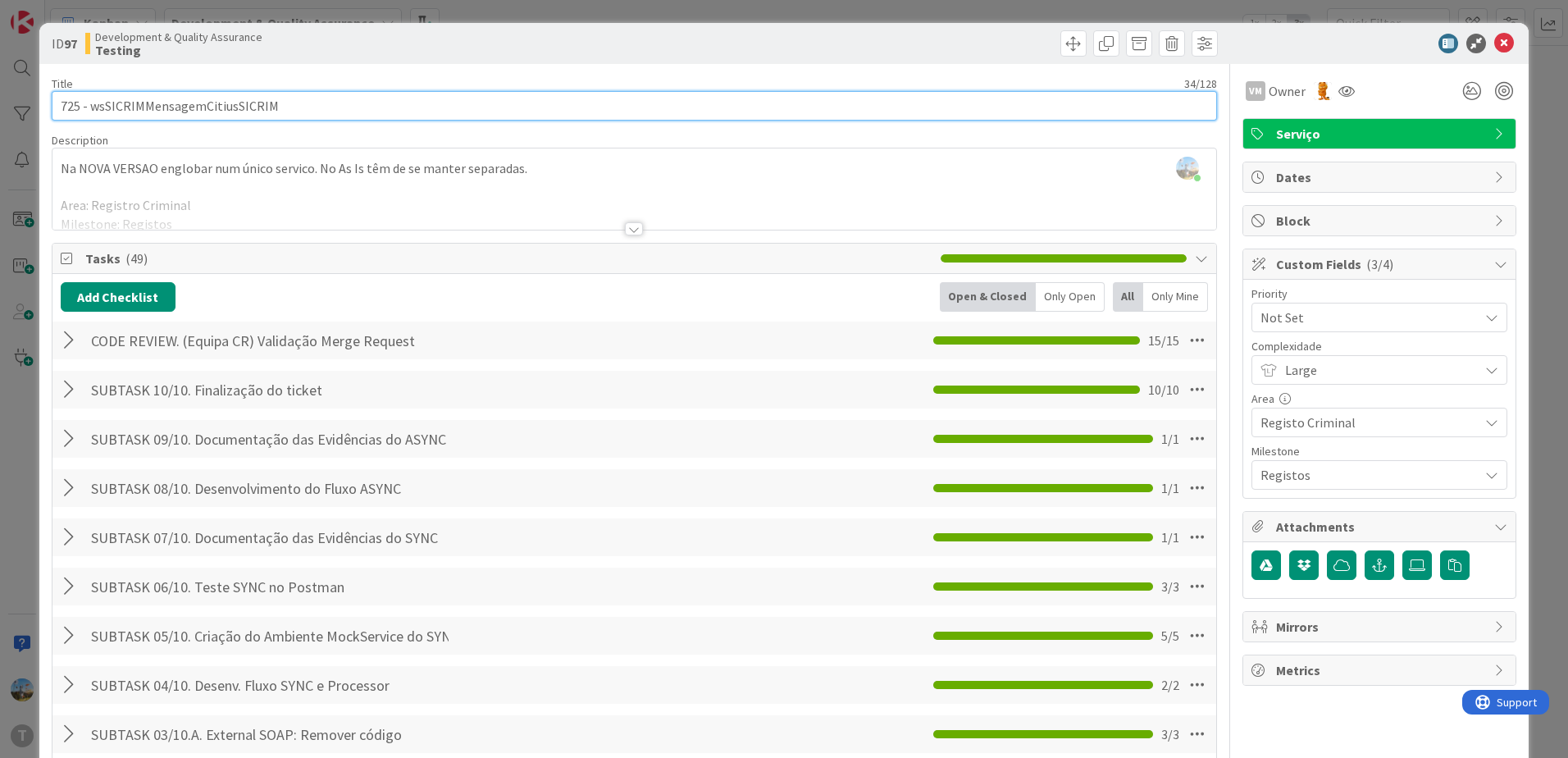
drag, startPoint x: 282, startPoint y: 106, endPoint x: 93, endPoint y: 95, distance: 189.3
click at [93, 95] on input "725 - wsSICRIMMensagemCitiusSICRIM" at bounding box center [634, 106] width 1165 height 29
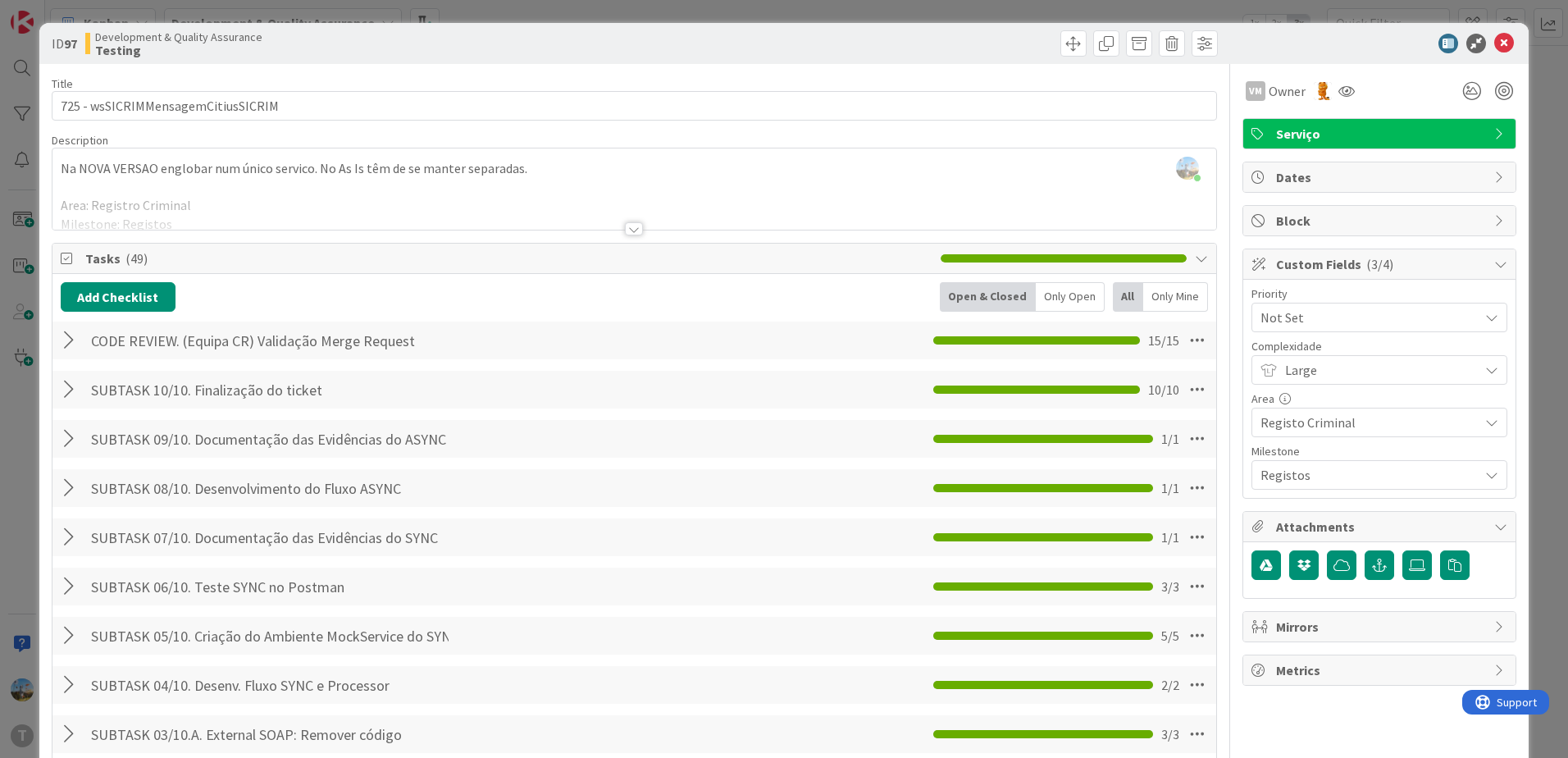
click at [631, 225] on div at bounding box center [634, 229] width 18 height 14
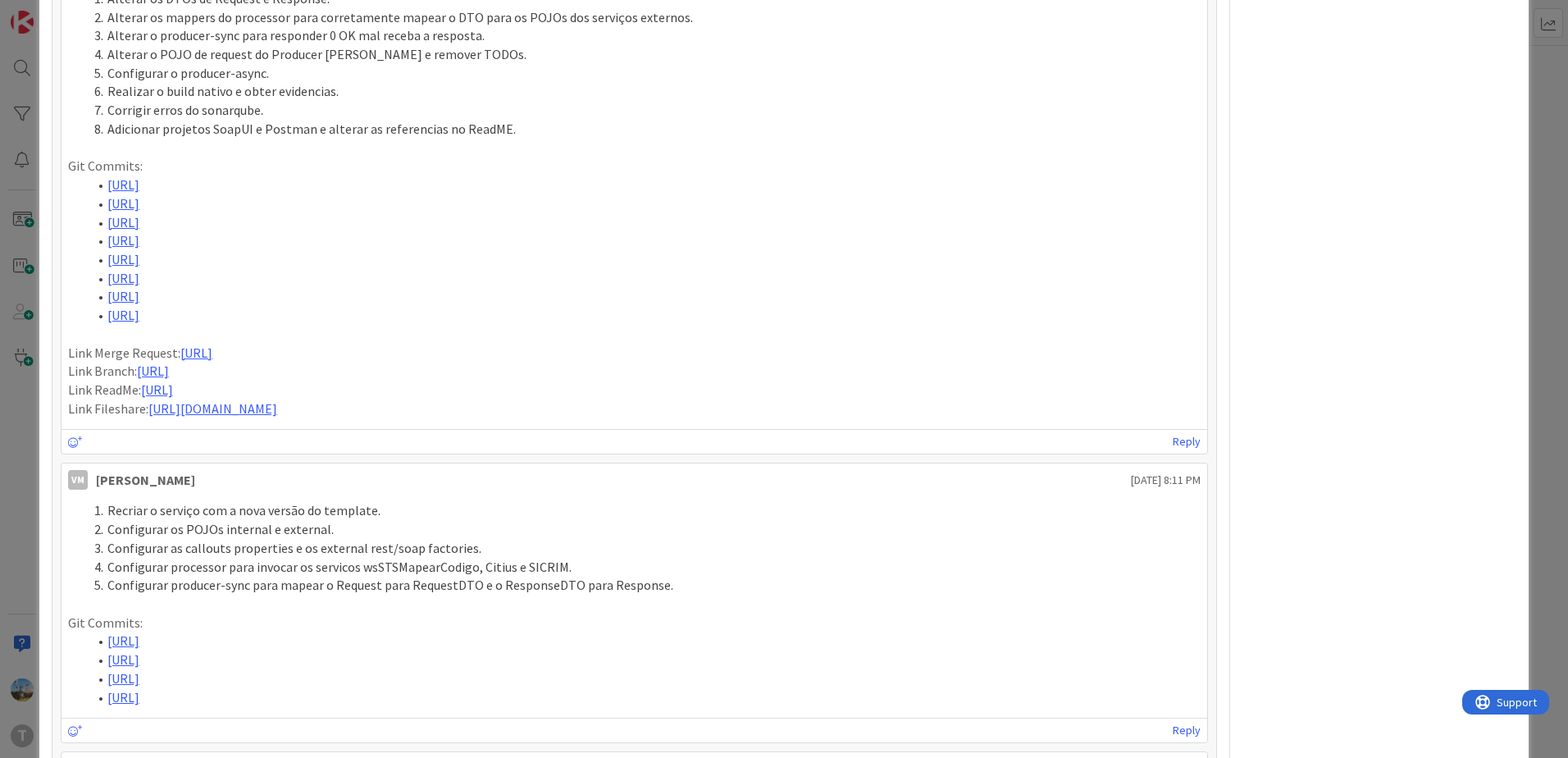
scroll to position [1148, 0]
click at [212, 342] on link "https://gitlab.apps.ktools.justica.local/naspp/esb/apps/reg/wssicrimmensagemcit…" at bounding box center [196, 350] width 32 height 16
